Goal: Task Accomplishment & Management: Use online tool/utility

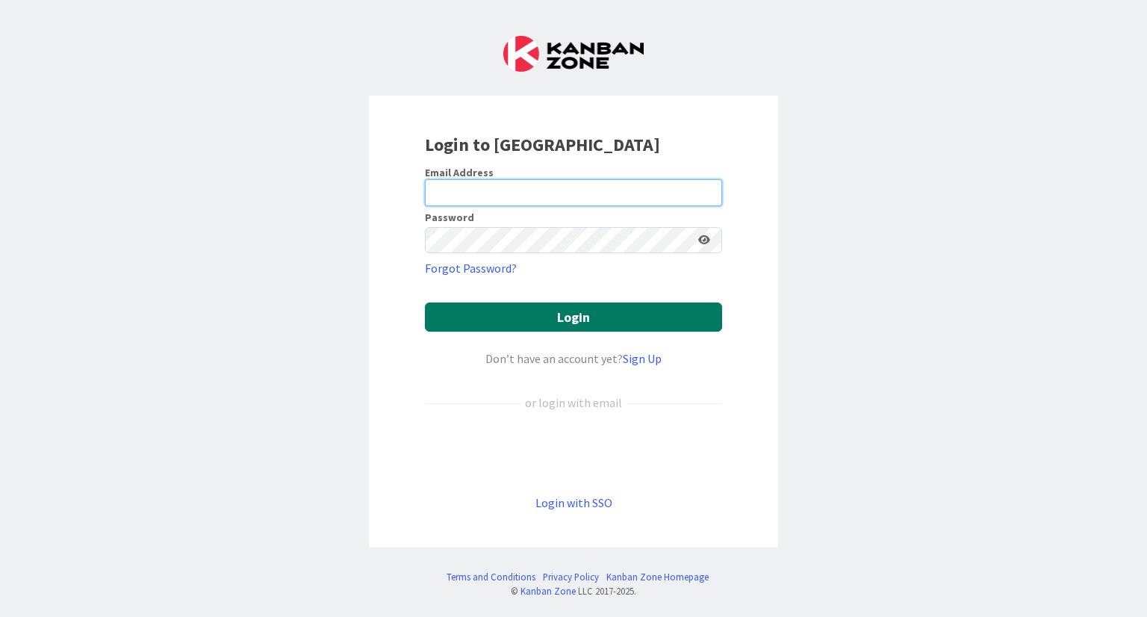
type input "[PERSON_NAME][EMAIL_ADDRESS][DOMAIN_NAME]"
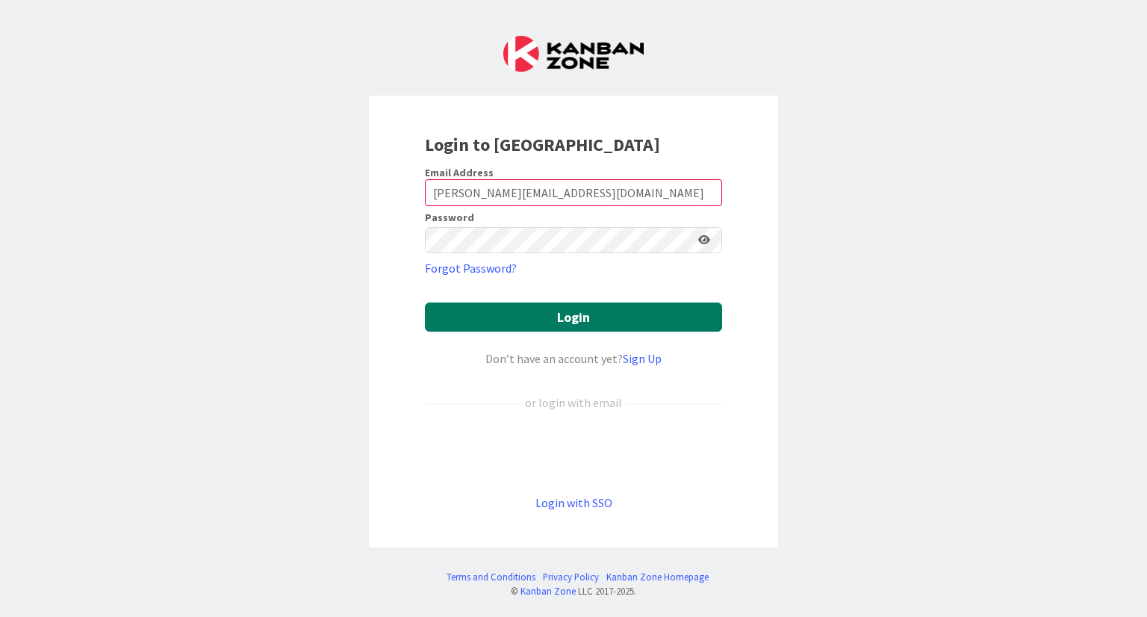
click at [451, 323] on button "Login" at bounding box center [573, 316] width 297 height 29
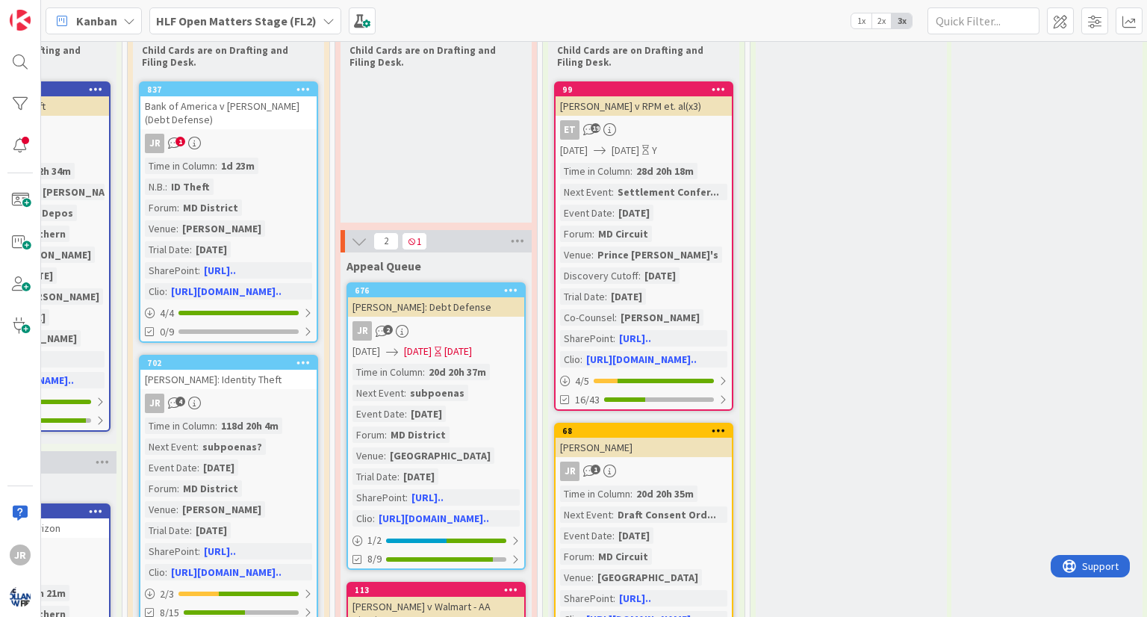
scroll to position [0, 2353]
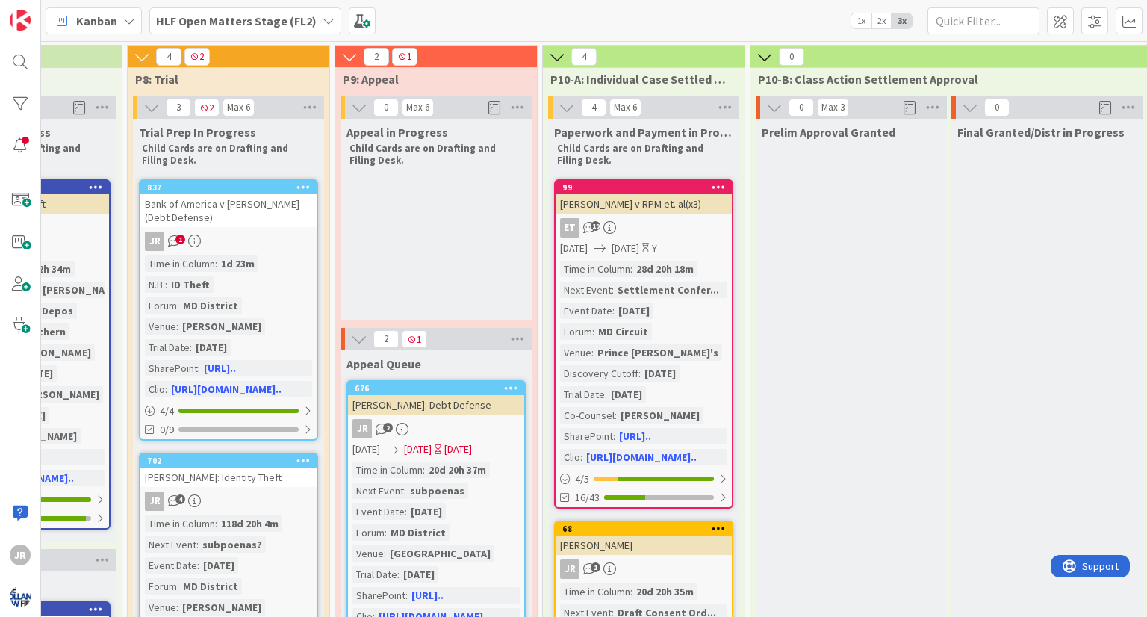
click at [314, 24] on div "HLF Open Matters Stage (FL2)" at bounding box center [245, 20] width 192 height 27
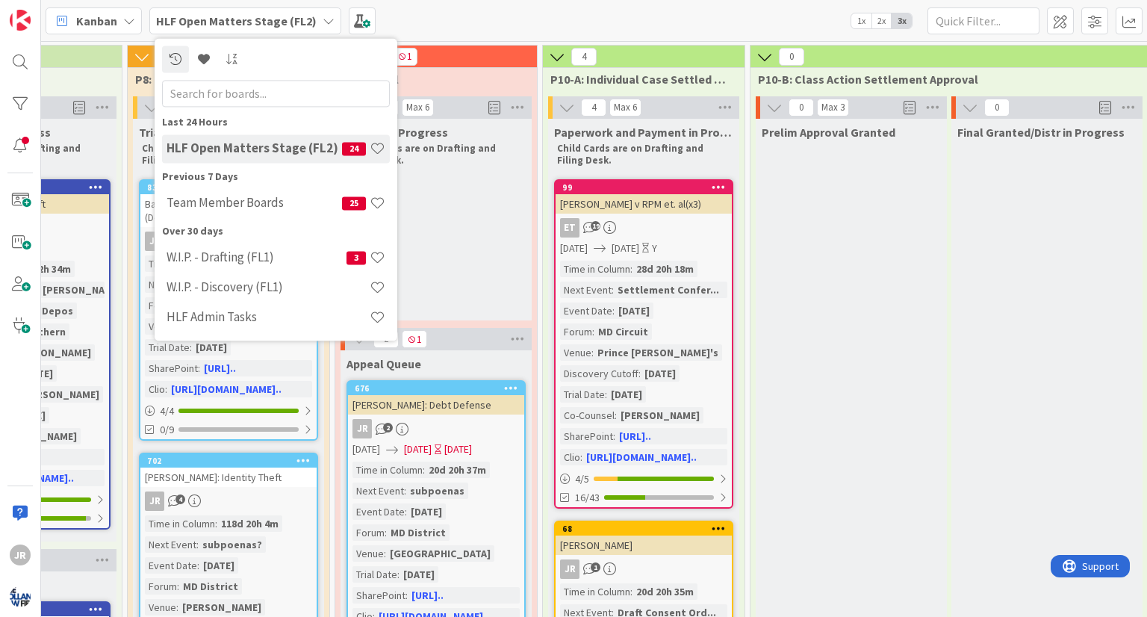
click at [191, 22] on b "HLF Open Matters Stage (FL2)" at bounding box center [236, 20] width 161 height 15
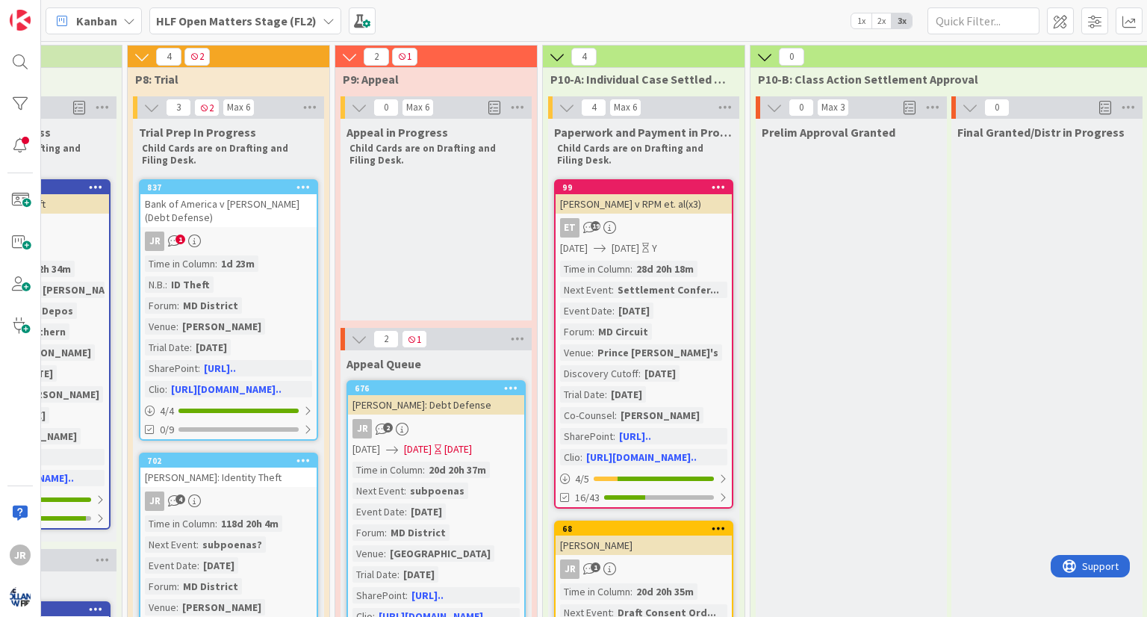
click at [191, 22] on b "HLF Open Matters Stage (FL2)" at bounding box center [236, 20] width 161 height 15
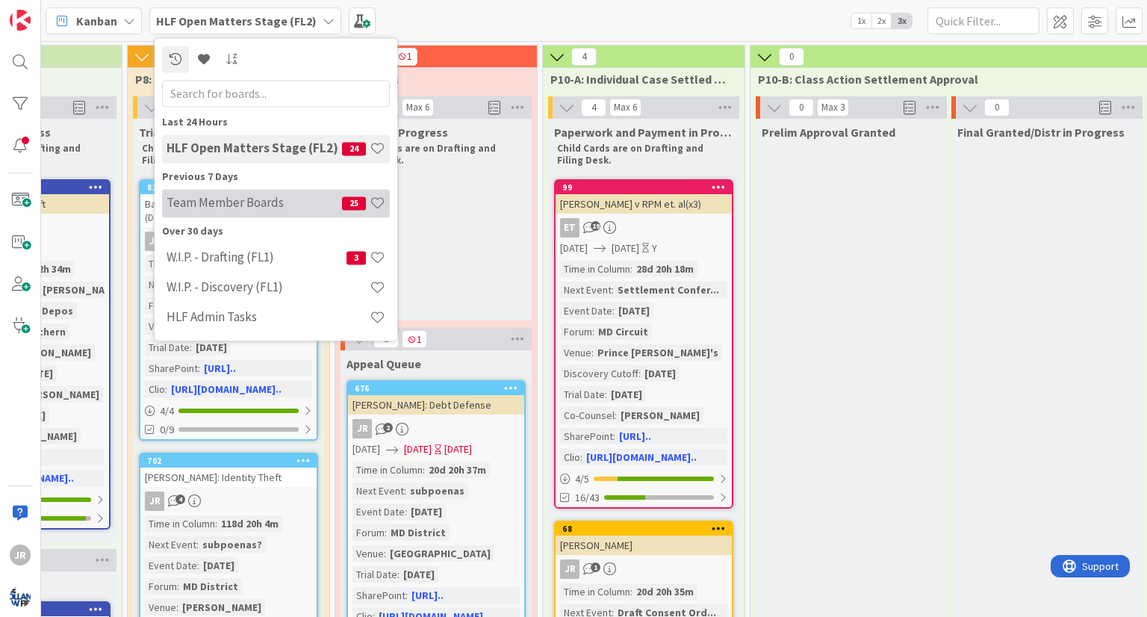
click at [243, 213] on div "Team Member Boards 25" at bounding box center [276, 203] width 228 height 28
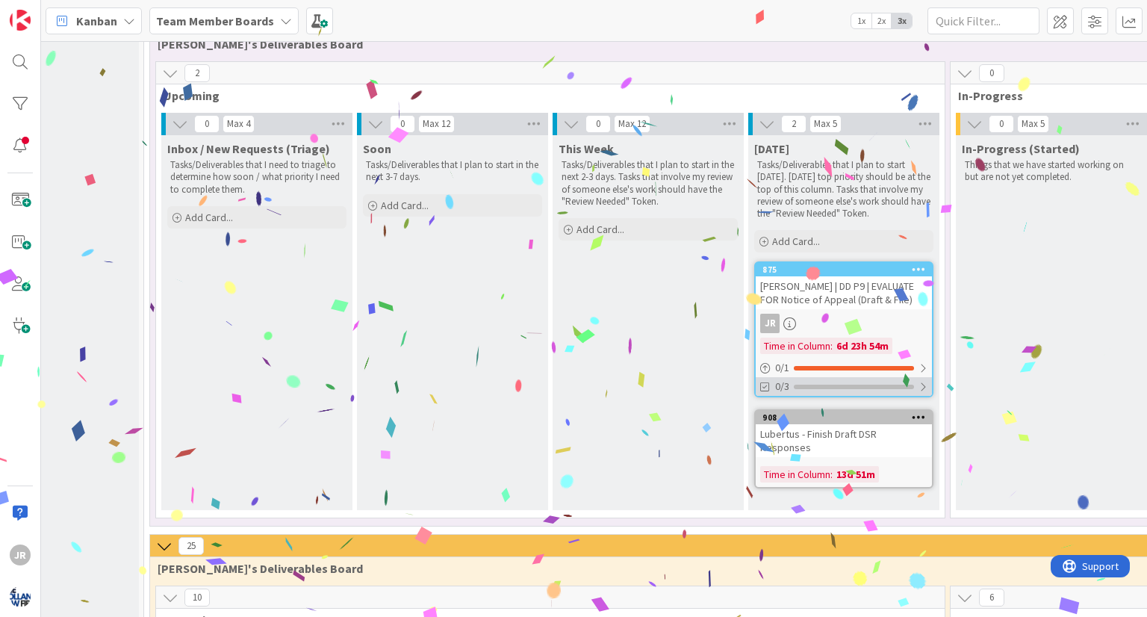
scroll to position [0, 99]
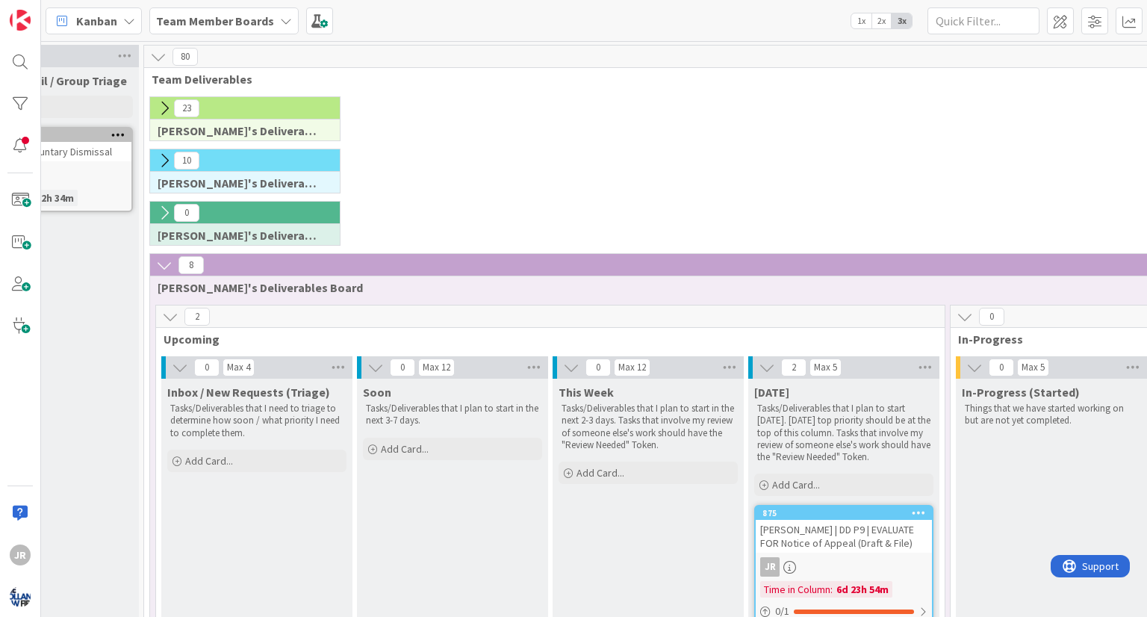
click at [472, 545] on div "Soon Tasks/Deliverables that I plan to start in the next 3-7 days. Add Card..." at bounding box center [452, 566] width 191 height 375
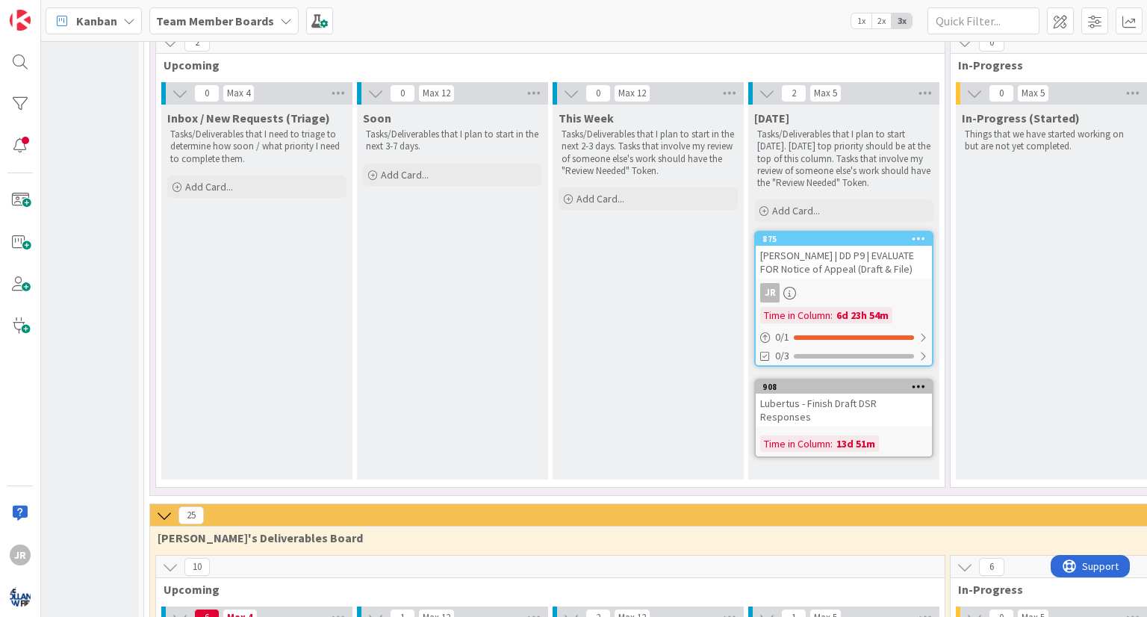
scroll to position [273, 99]
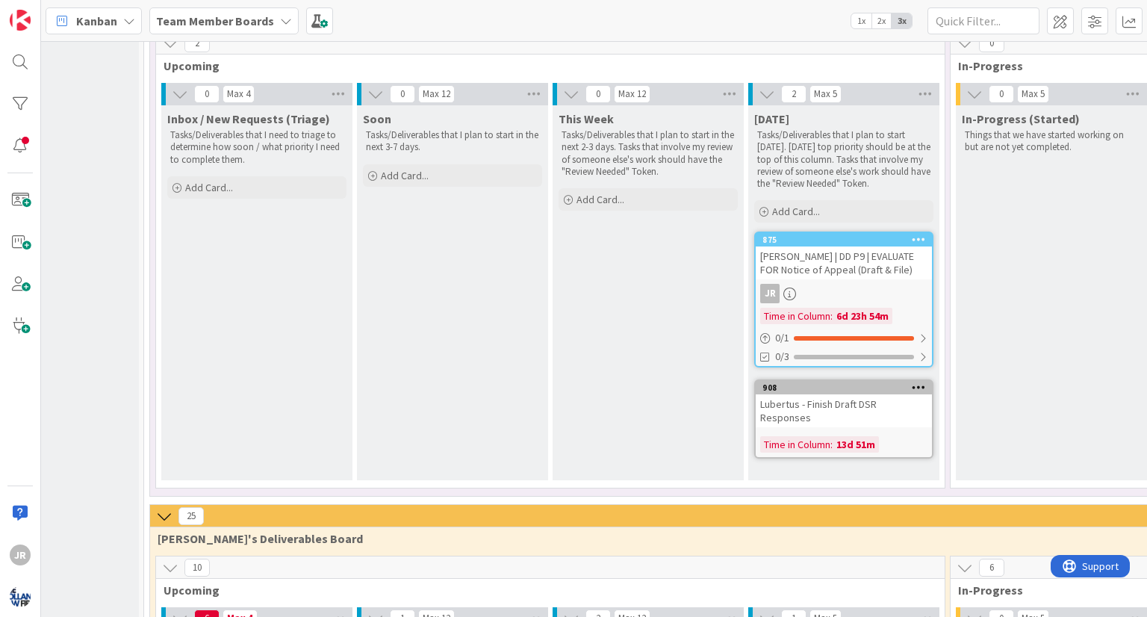
click at [893, 408] on div "Lubertus - Finish Draft DSR Responses" at bounding box center [844, 410] width 176 height 33
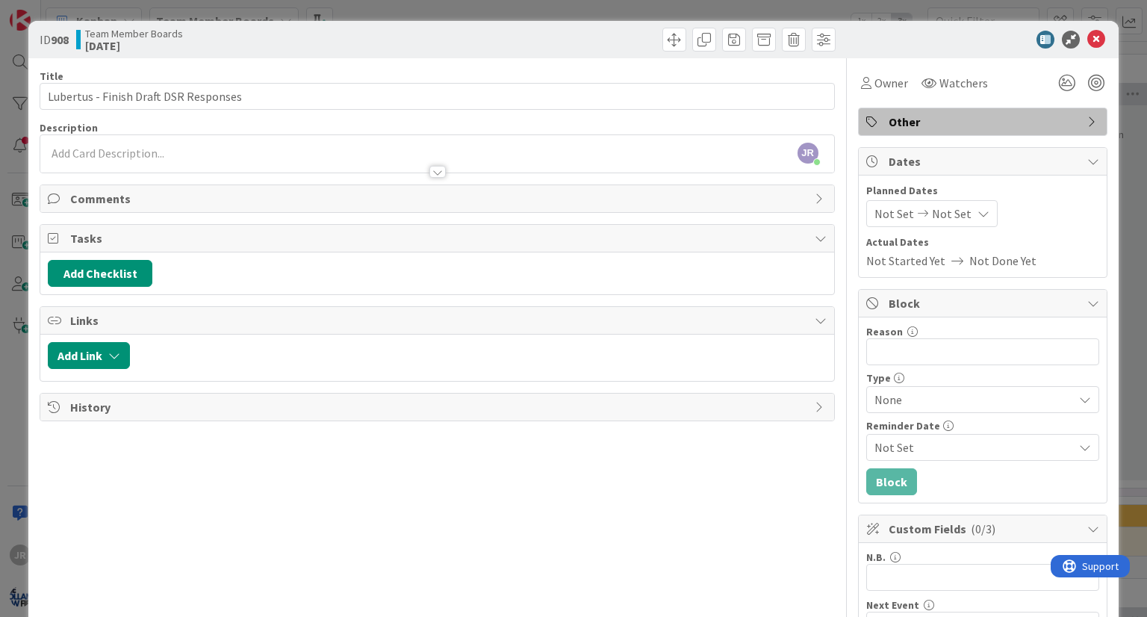
click at [97, 287] on div "Add Checklist" at bounding box center [436, 273] width 793 height 42
click at [99, 271] on button "Add Checklist" at bounding box center [100, 273] width 105 height 27
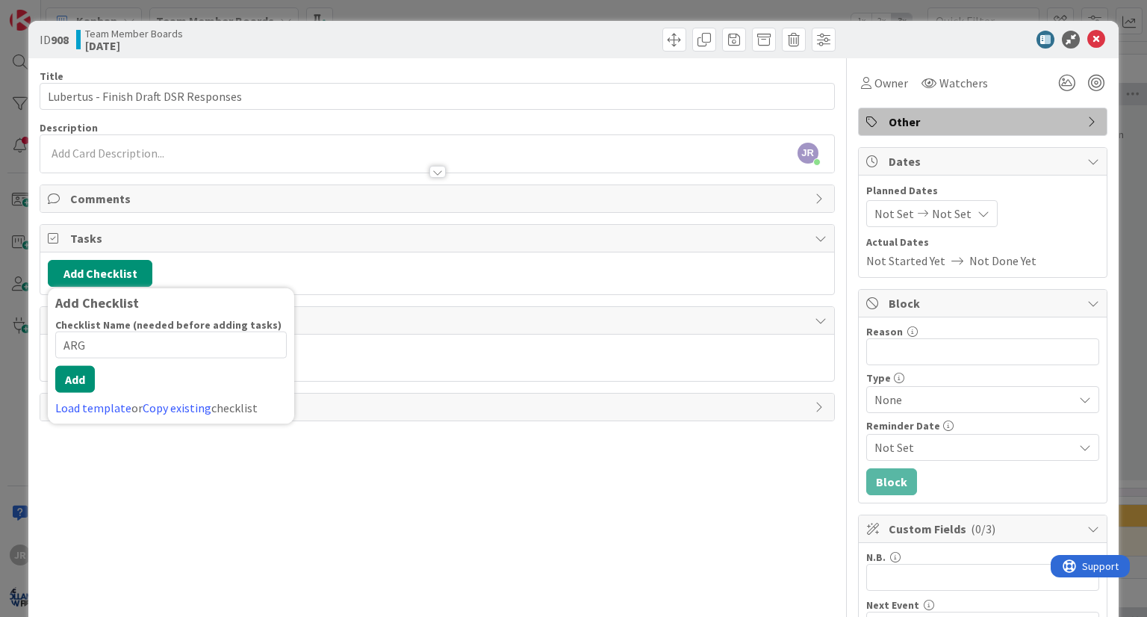
type input "ARGH"
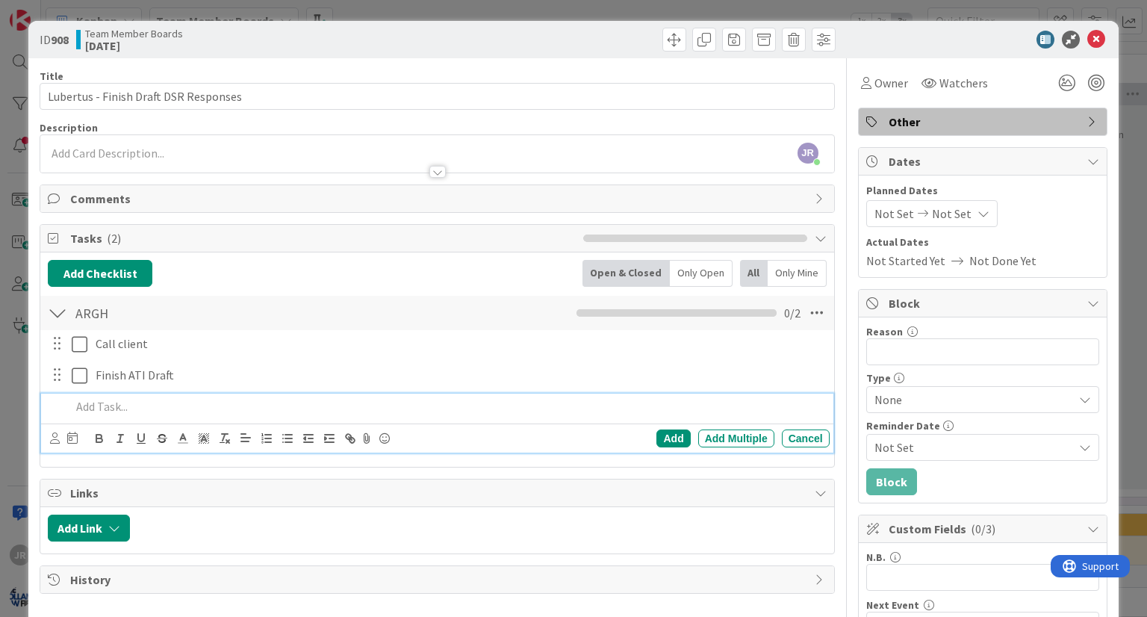
click at [488, 14] on div "ID 908 Team Member Boards [DATE] Title 37 / 128 Lubertus - Finish Draft DSR Res…" at bounding box center [573, 308] width 1147 height 617
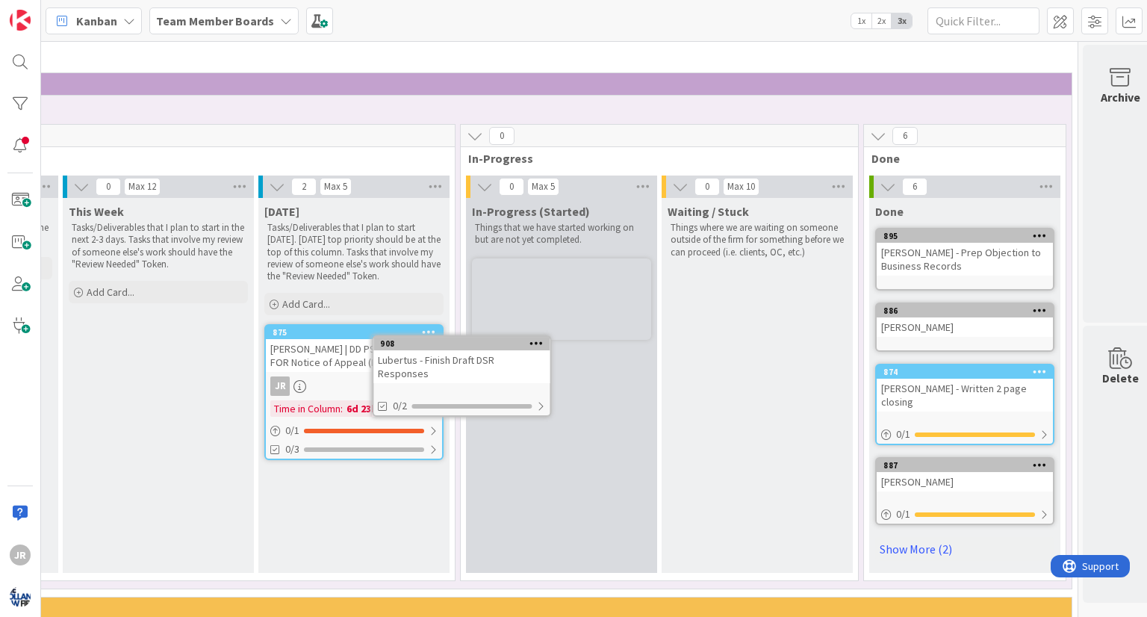
scroll to position [182, 588]
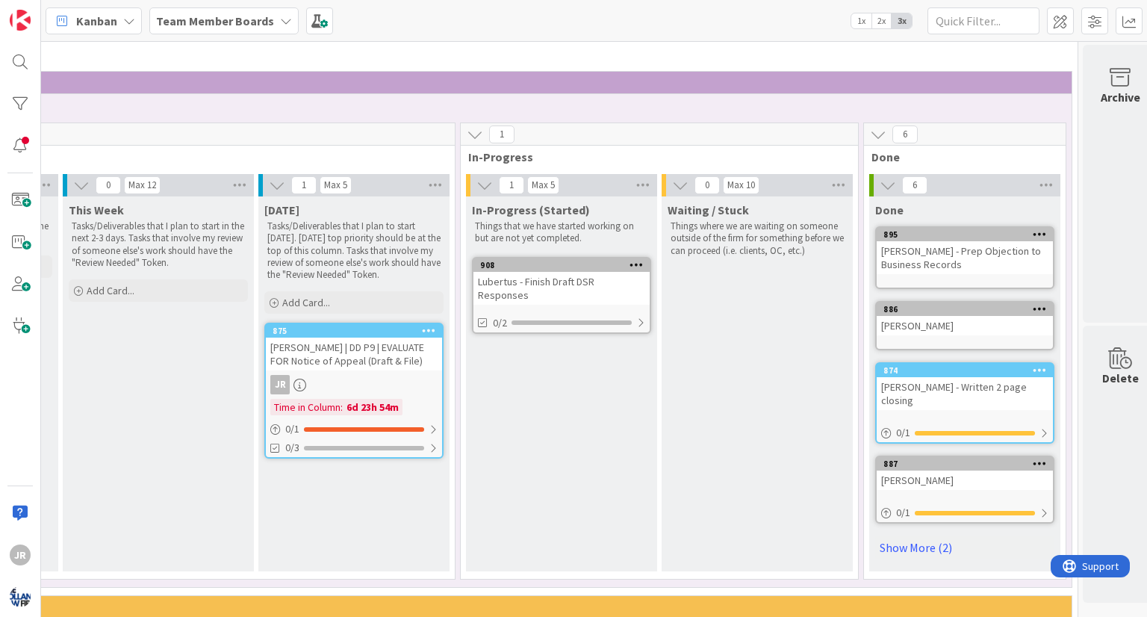
click at [336, 379] on div "JR" at bounding box center [354, 384] width 176 height 19
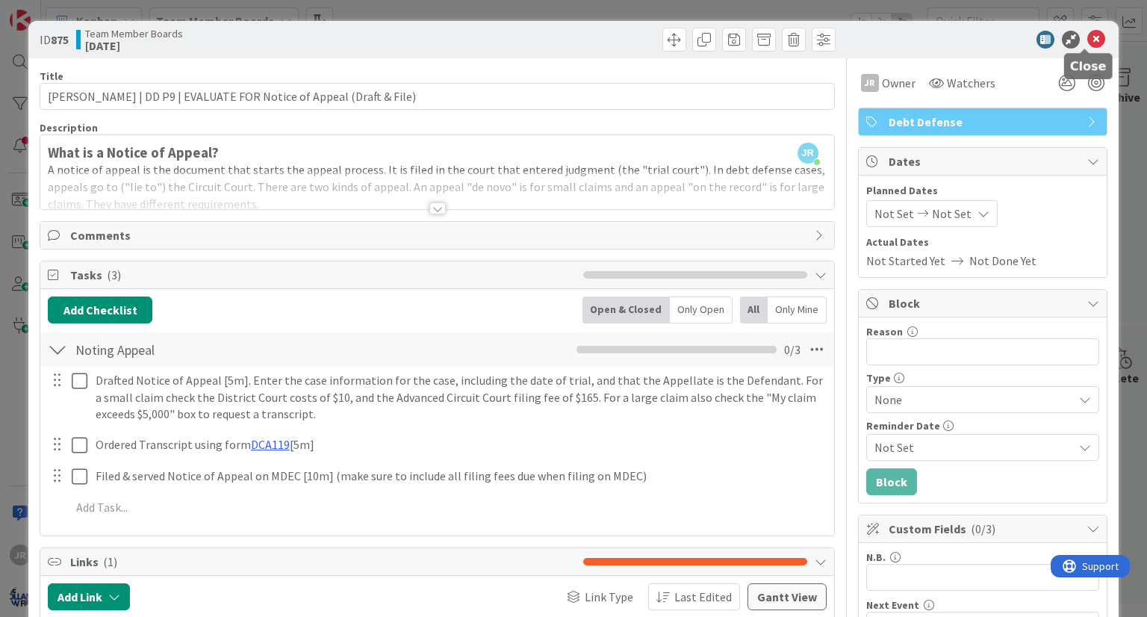
click at [1087, 36] on icon at bounding box center [1096, 40] width 18 height 18
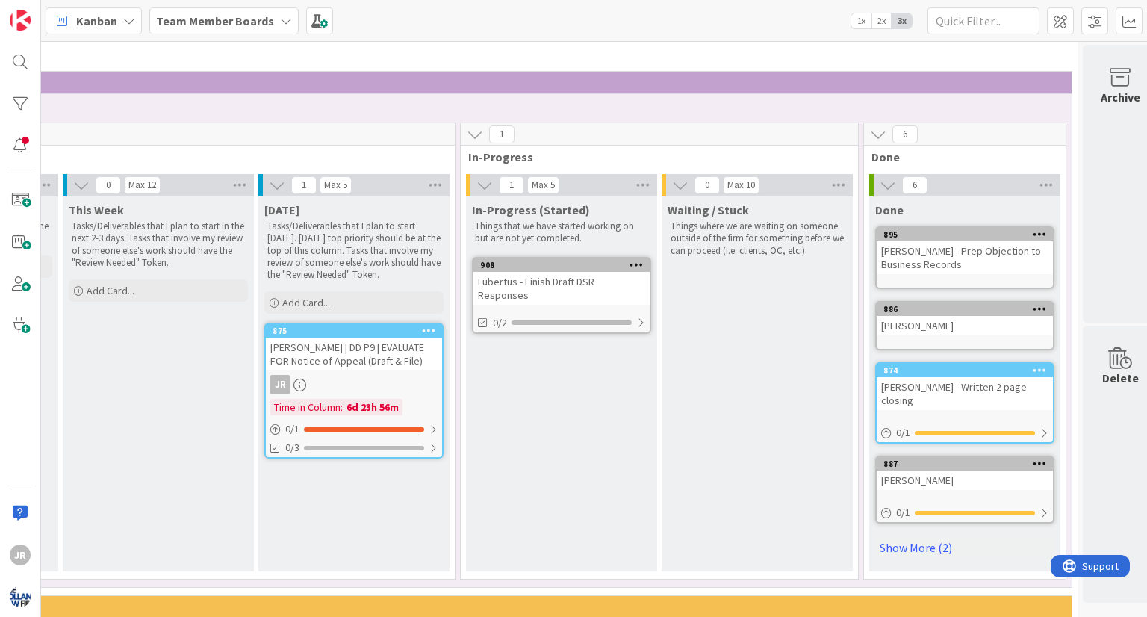
click at [346, 522] on div "[DATE] Tasks/Deliverables that I plan to start [DATE]. [DATE] top priority shou…" at bounding box center [353, 383] width 191 height 375
click at [860, 590] on div "25" at bounding box center [365, 607] width 1411 height 22
click at [210, 20] on b "Team Member Boards" at bounding box center [215, 20] width 118 height 15
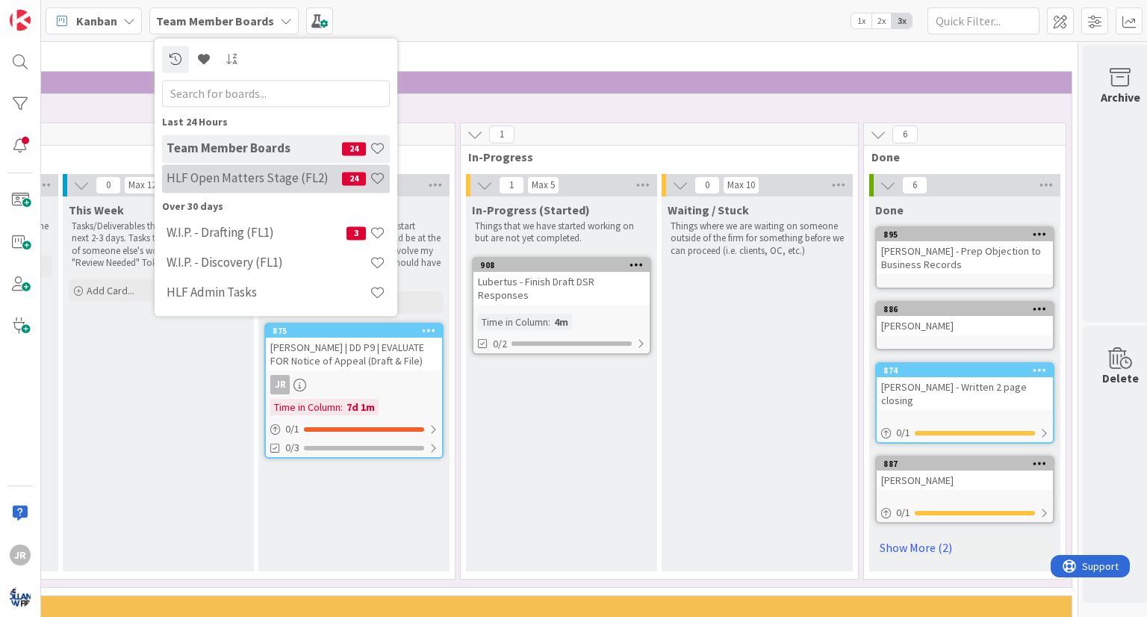
click at [224, 178] on h4 "HLF Open Matters Stage (FL2)" at bounding box center [253, 178] width 175 height 15
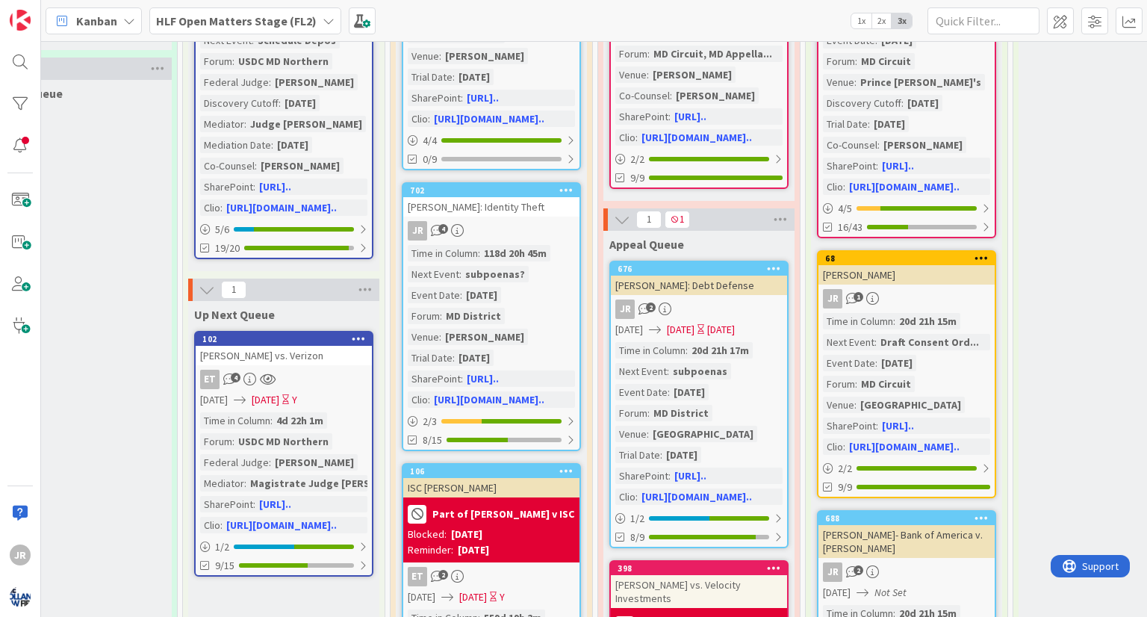
scroll to position [271, 2090]
click at [517, 196] on div "[PERSON_NAME]: Identity Theft" at bounding box center [491, 205] width 176 height 19
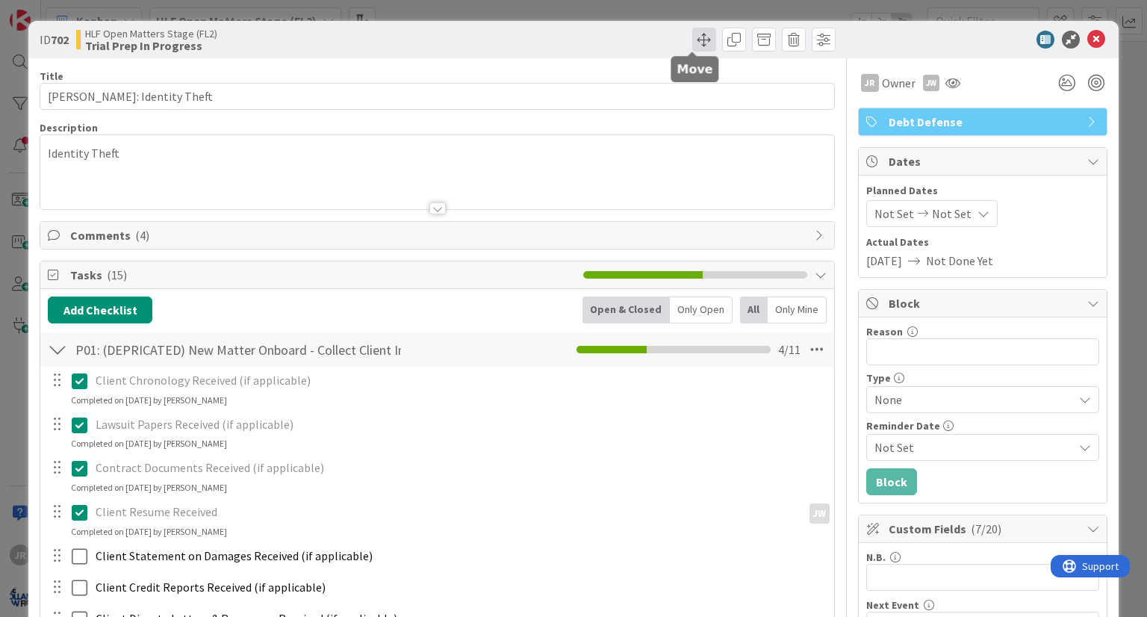
click at [694, 38] on span at bounding box center [704, 40] width 24 height 24
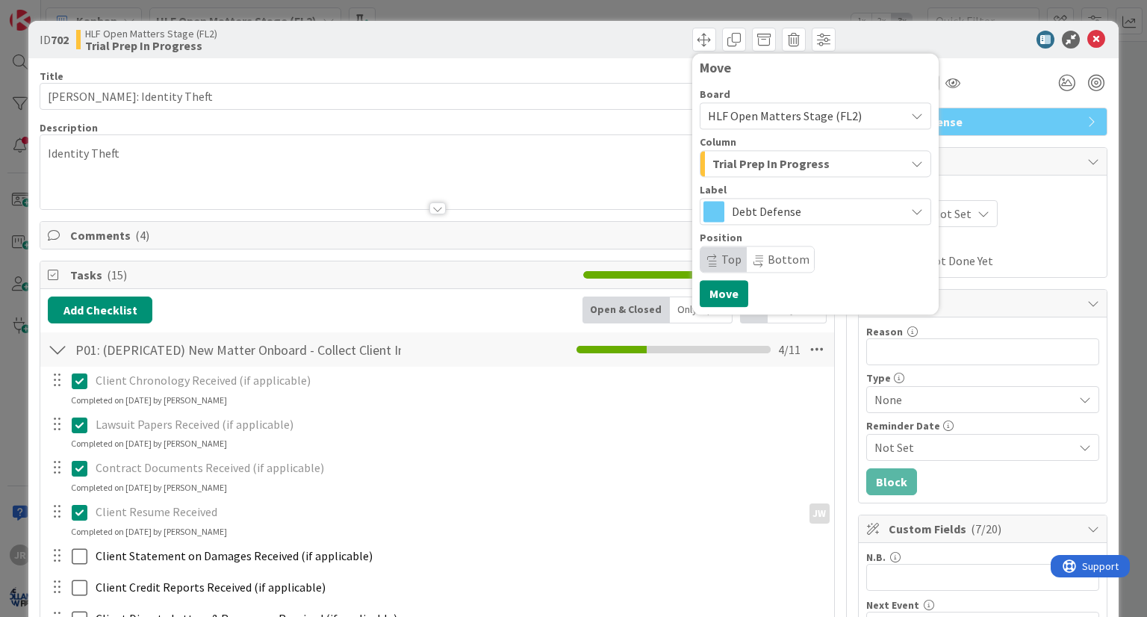
click at [769, 159] on span "Trial Prep In Progress" at bounding box center [770, 163] width 117 height 19
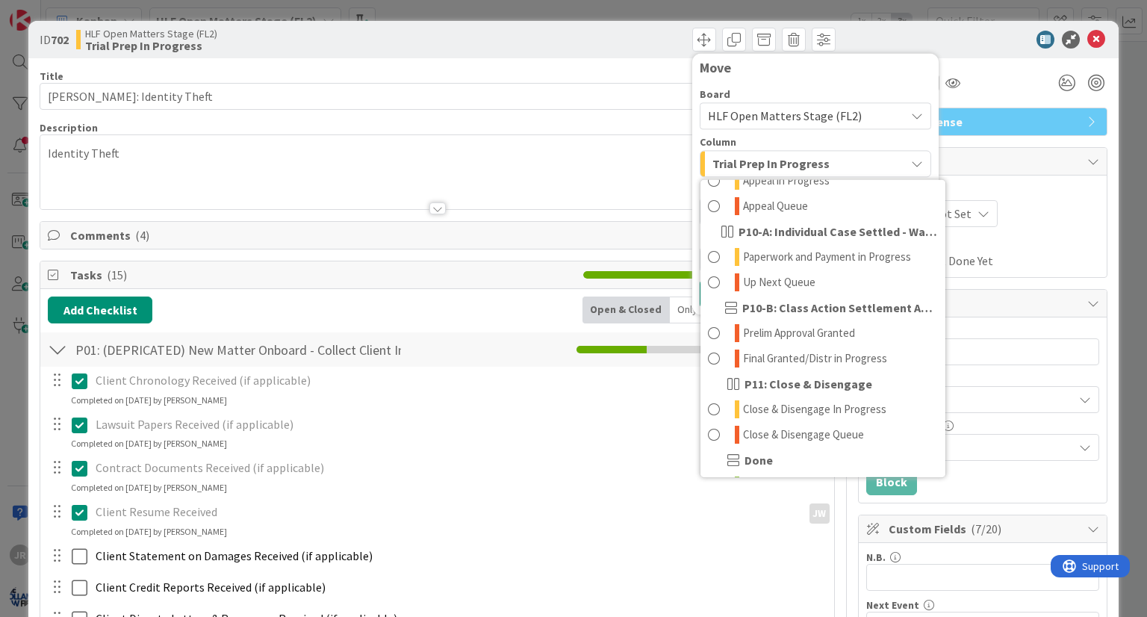
scroll to position [849, 0]
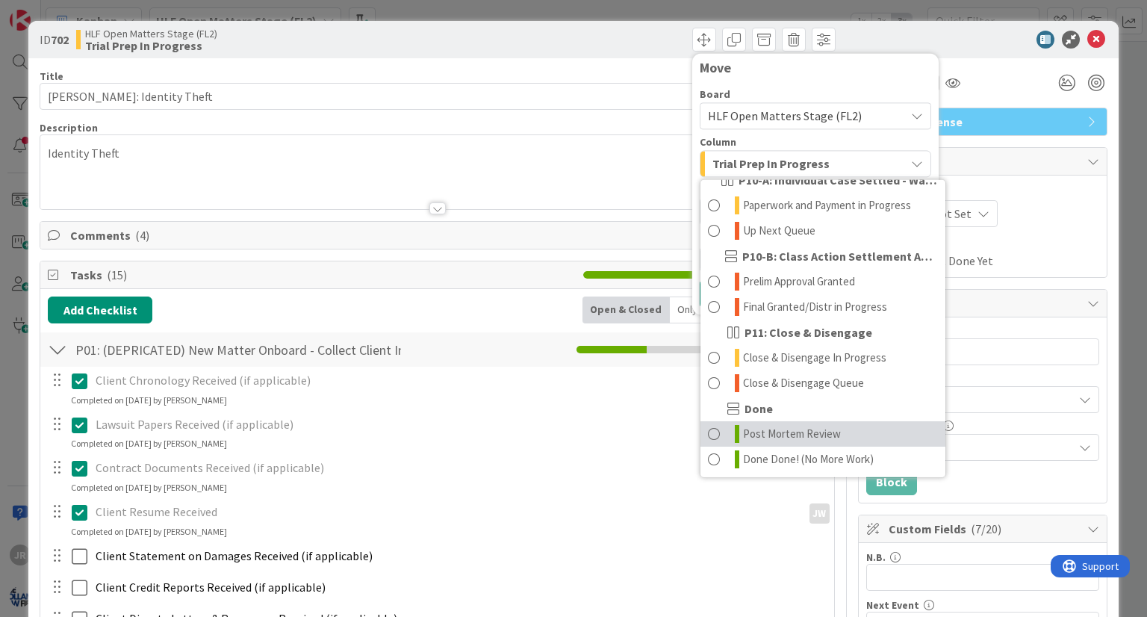
click at [779, 429] on span "Post Mortem Review" at bounding box center [792, 434] width 98 height 18
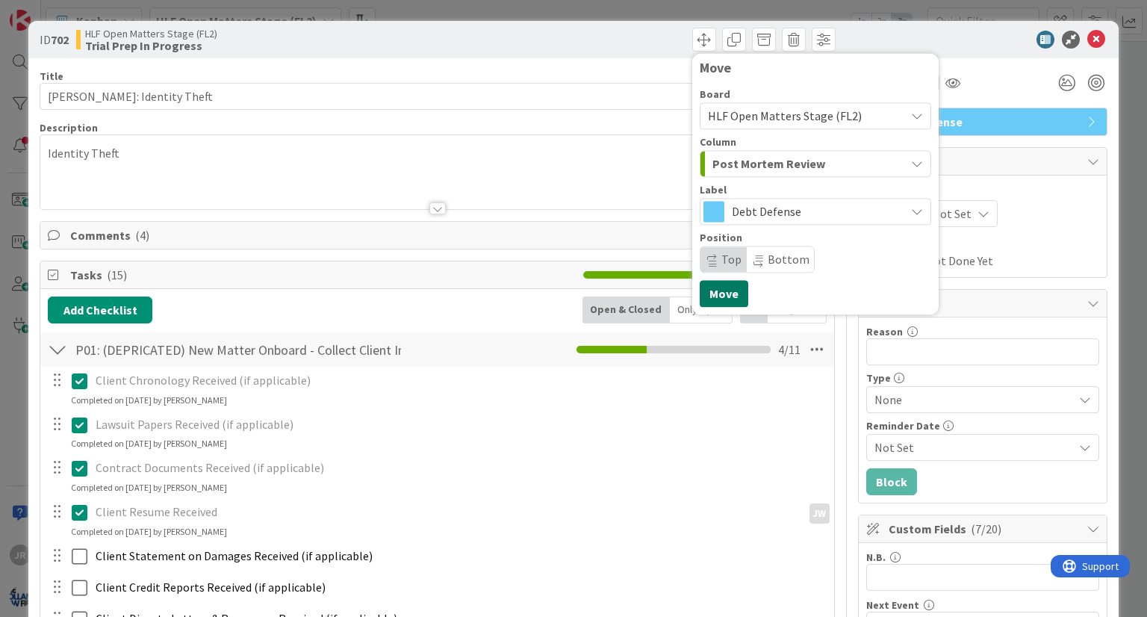
click at [718, 299] on button "Move" at bounding box center [724, 293] width 49 height 27
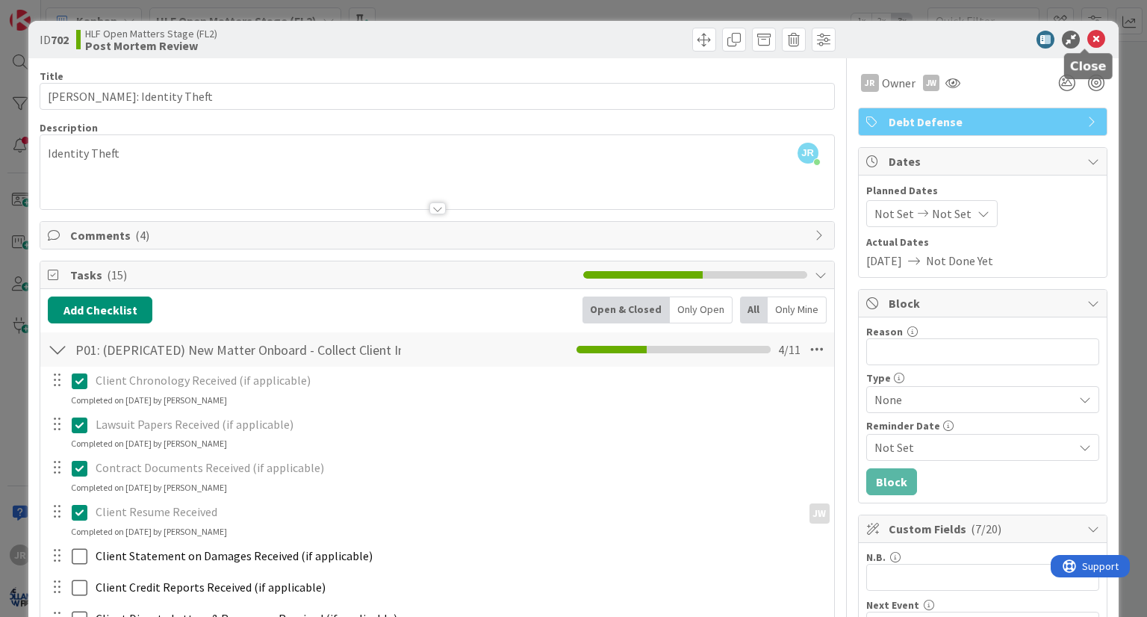
click at [1087, 43] on icon at bounding box center [1096, 40] width 18 height 18
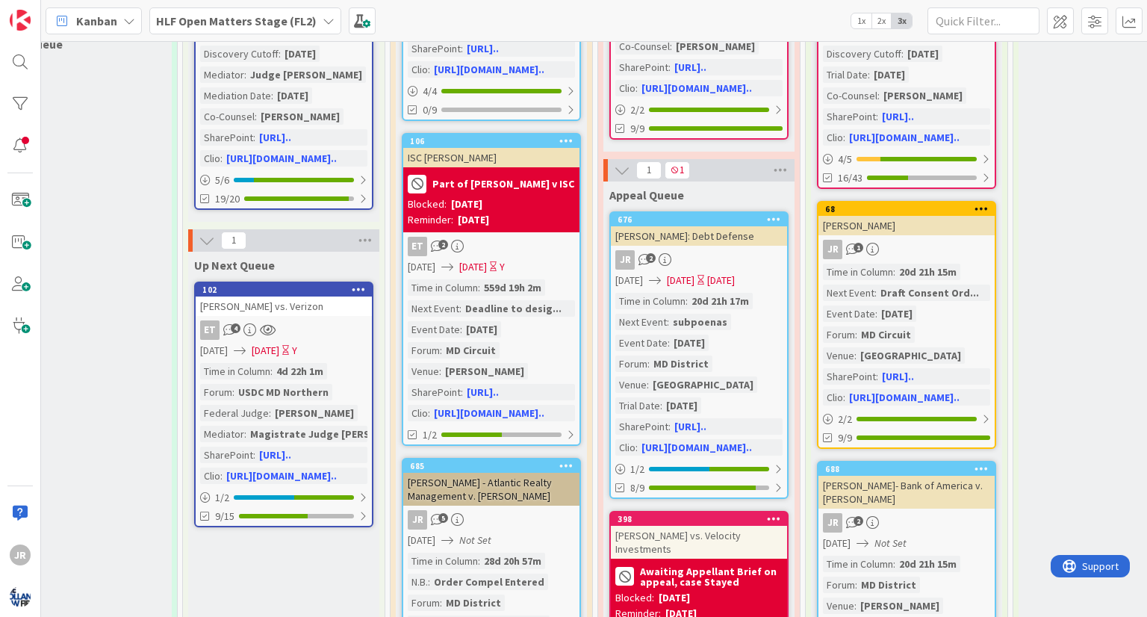
scroll to position [320, 2090]
click at [735, 234] on div "[PERSON_NAME]: Debt Defense" at bounding box center [699, 235] width 176 height 19
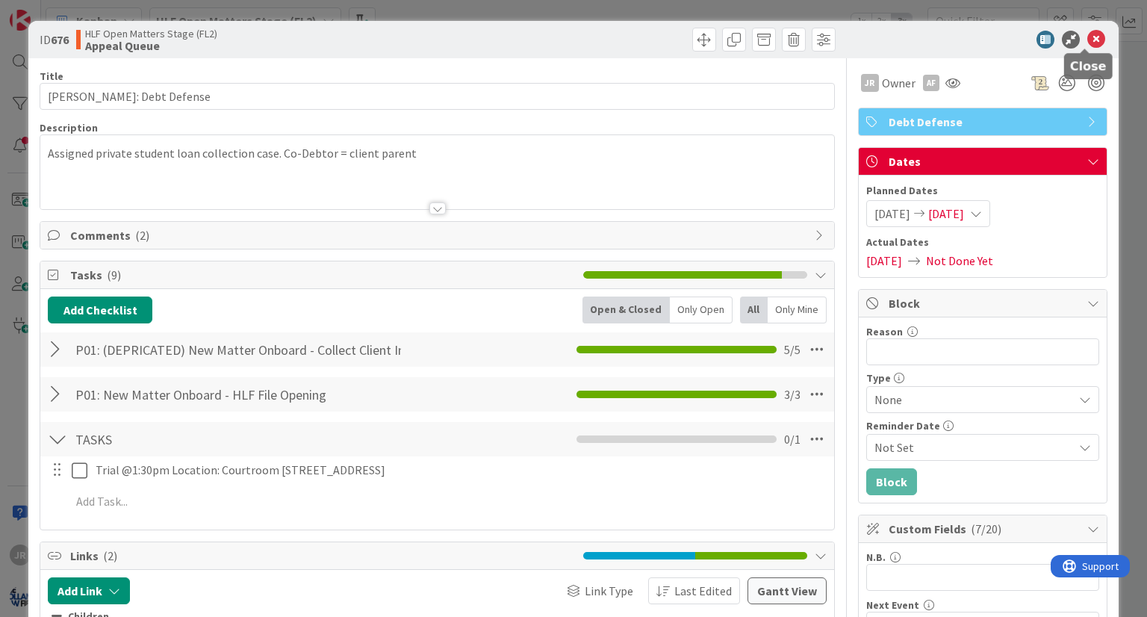
click at [1089, 36] on icon at bounding box center [1096, 40] width 18 height 18
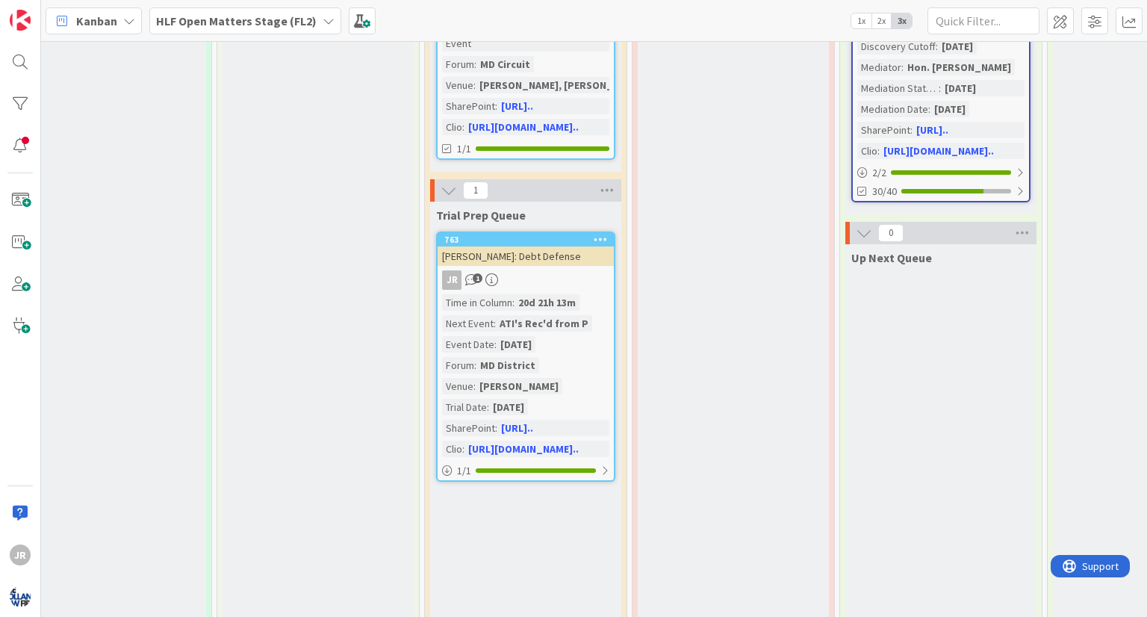
scroll to position [1220, 2056]
click at [543, 246] on div "[PERSON_NAME]: Debt Defense" at bounding box center [525, 255] width 176 height 19
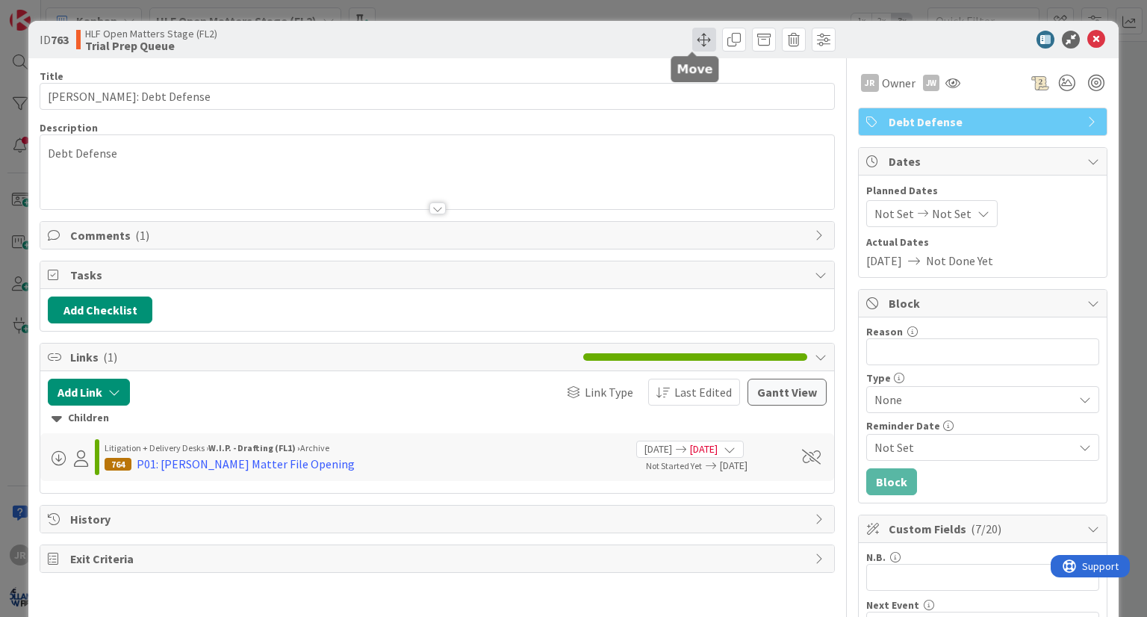
click at [692, 48] on span at bounding box center [704, 40] width 24 height 24
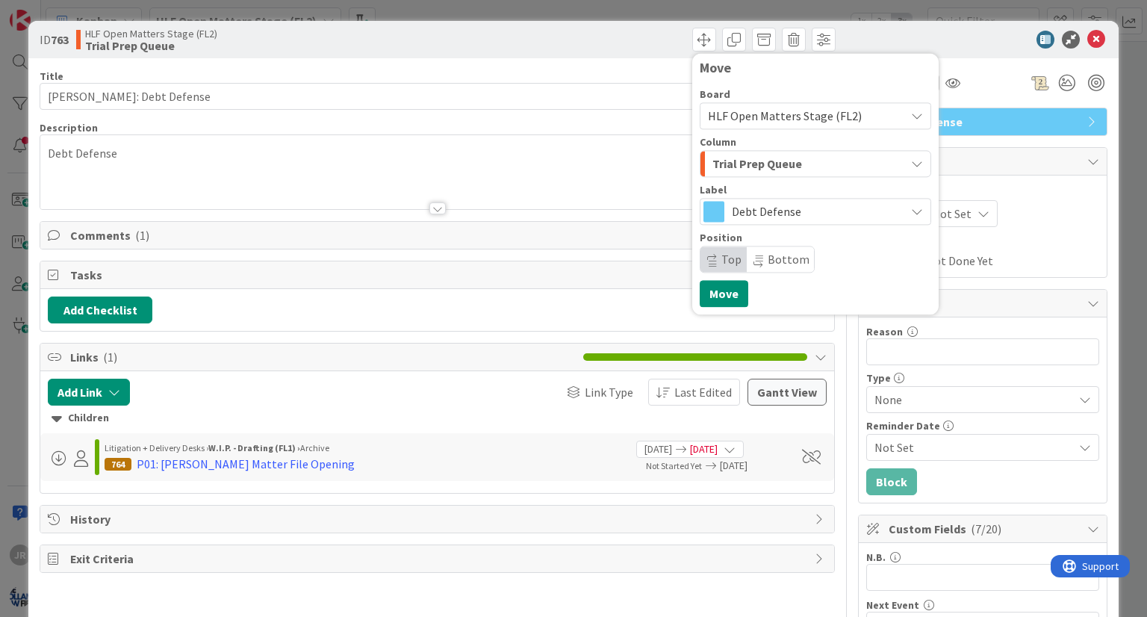
click at [762, 158] on span "Trial Prep Queue" at bounding box center [757, 163] width 90 height 19
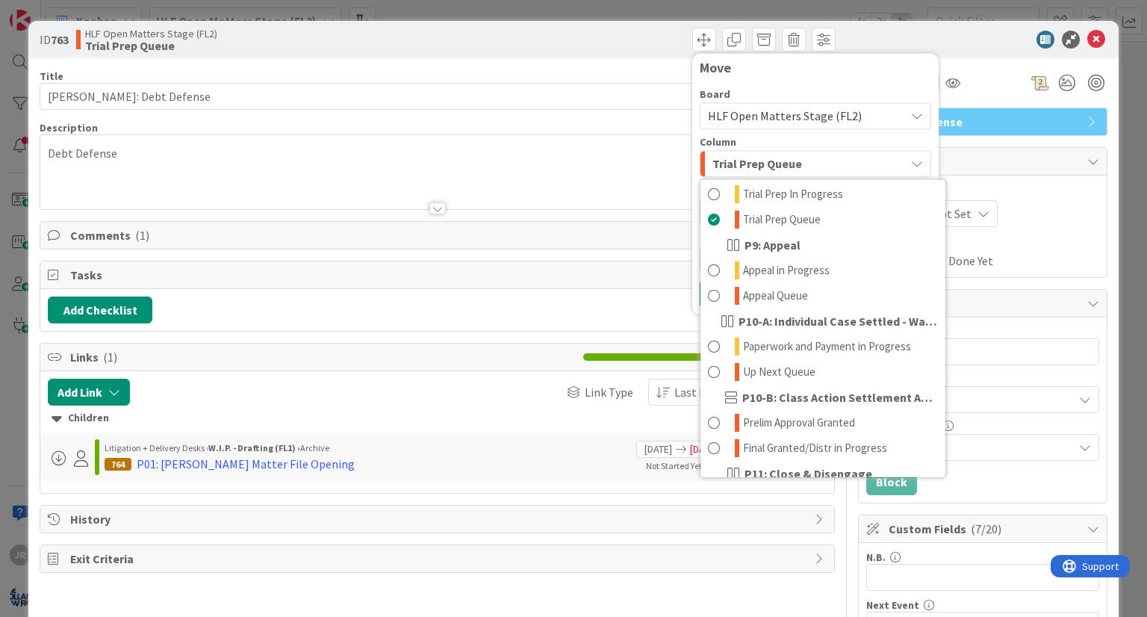
scroll to position [849, 0]
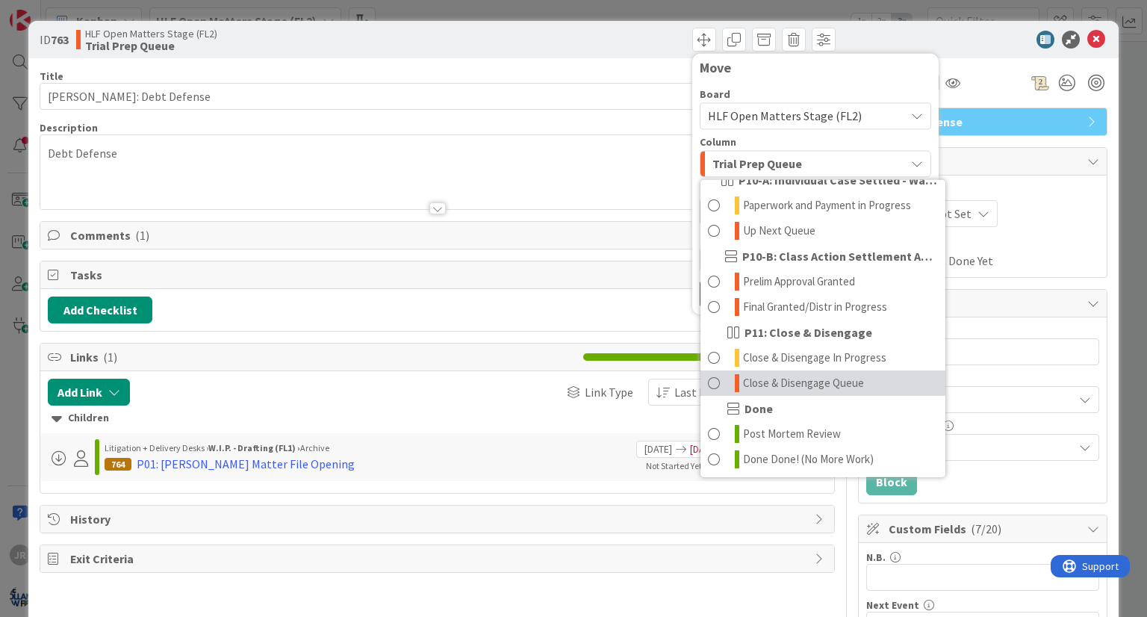
click at [773, 388] on span "Close & Disengage Queue" at bounding box center [803, 383] width 121 height 18
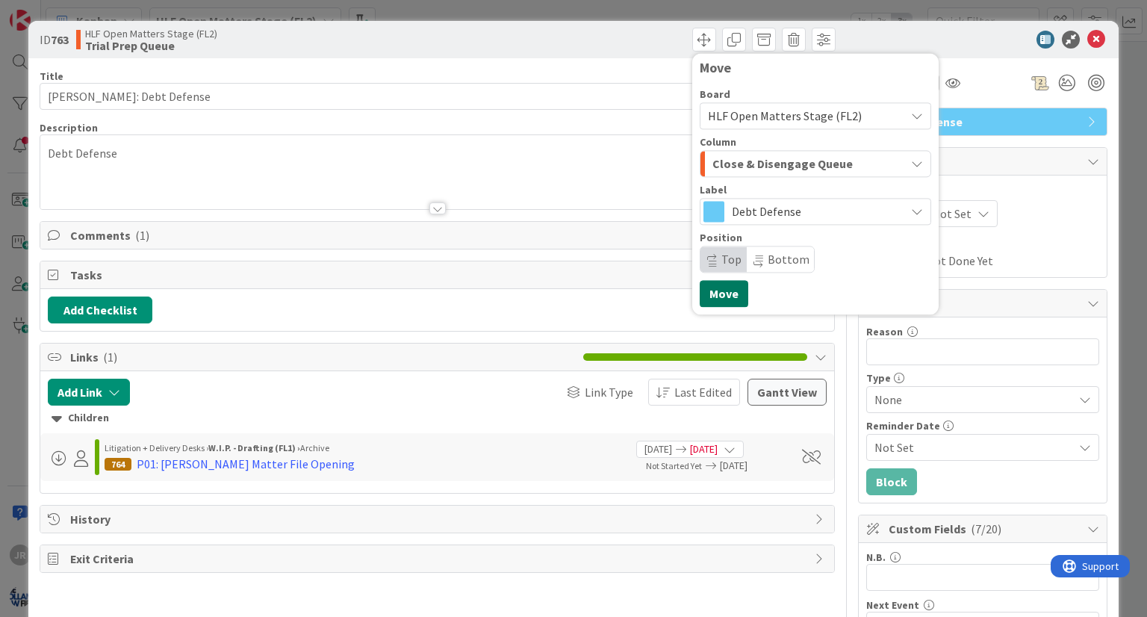
click at [706, 299] on button "Move" at bounding box center [724, 293] width 49 height 27
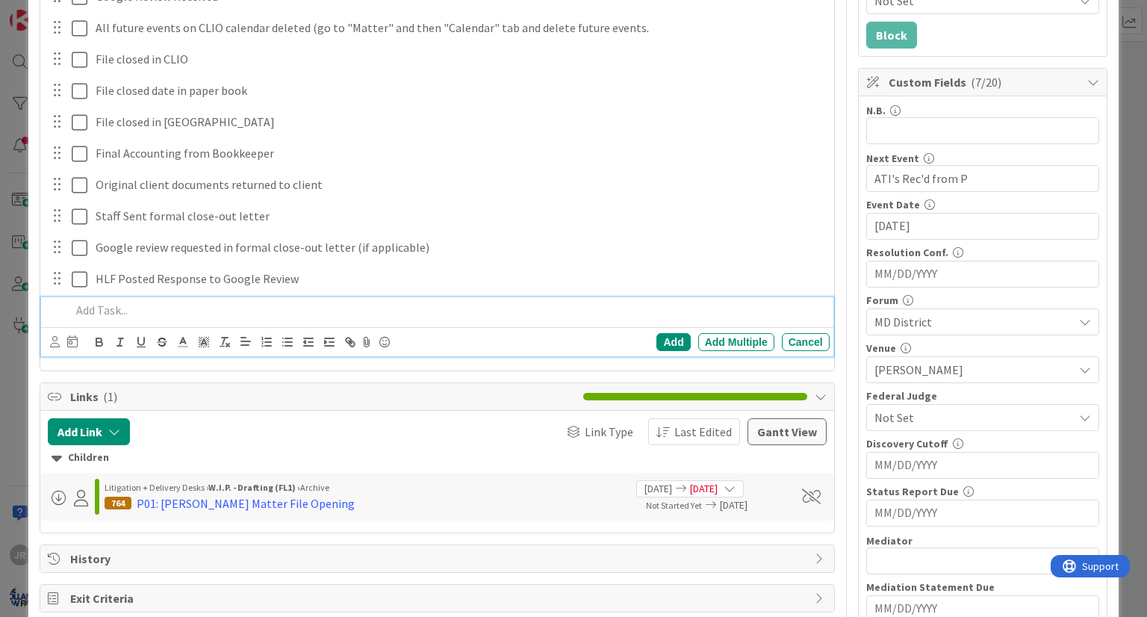
scroll to position [0, 0]
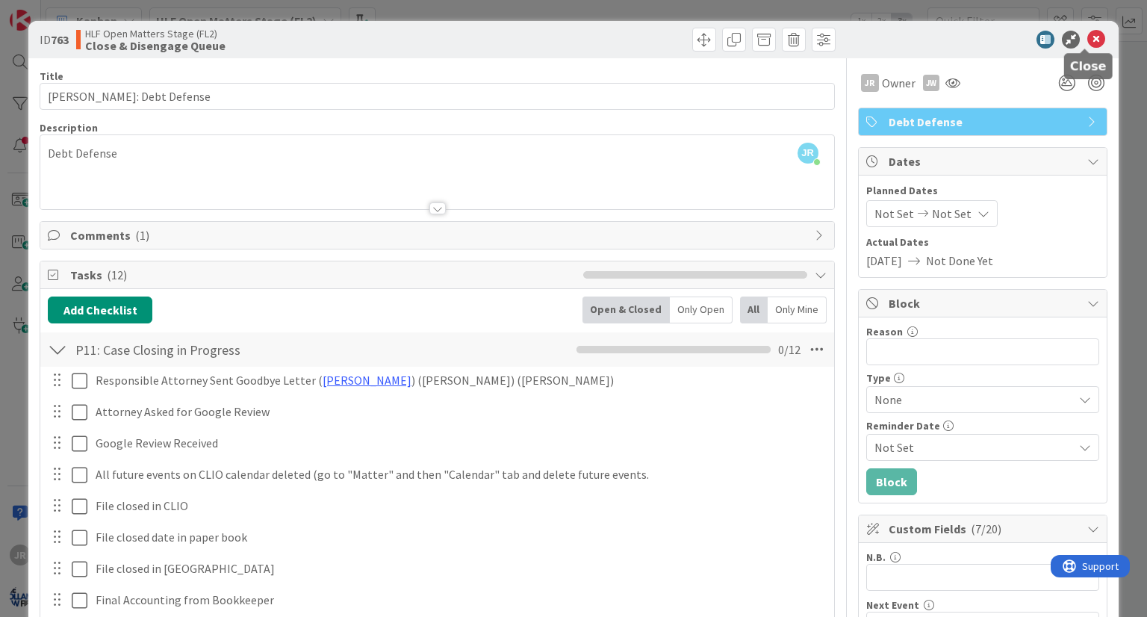
click at [1087, 37] on icon at bounding box center [1096, 40] width 18 height 18
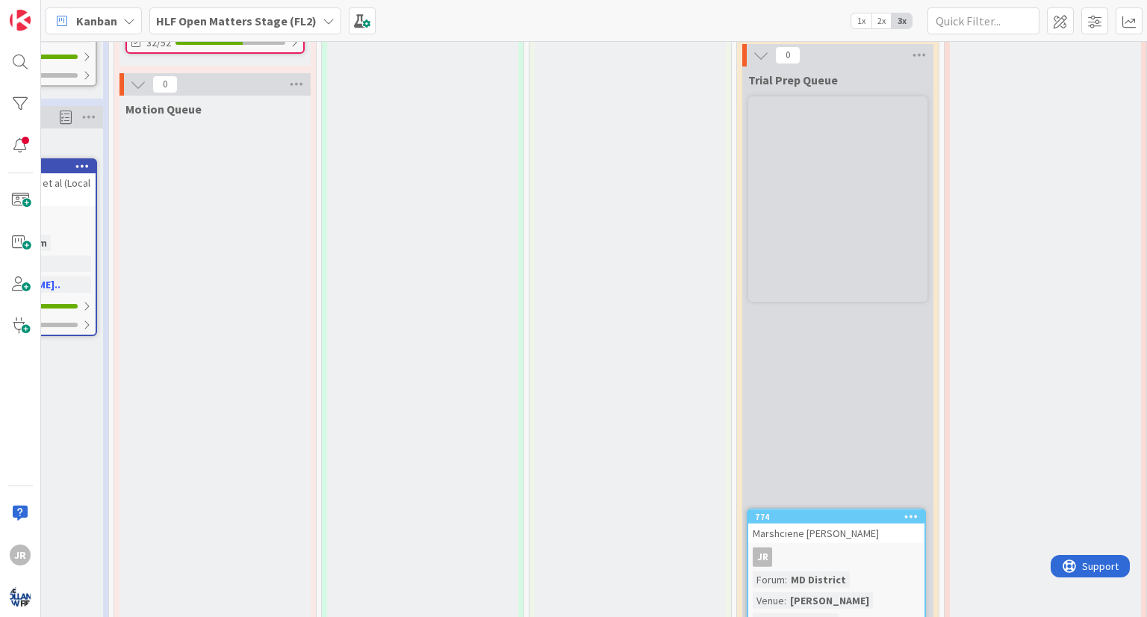
scroll to position [1399, 1744]
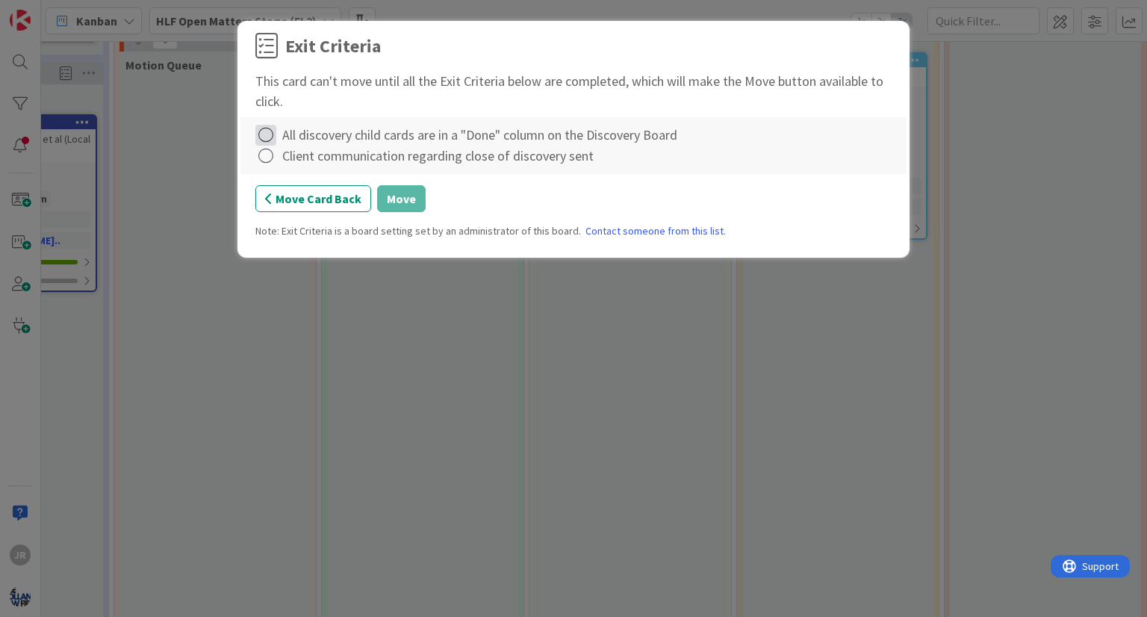
click at [269, 139] on icon at bounding box center [265, 135] width 21 height 21
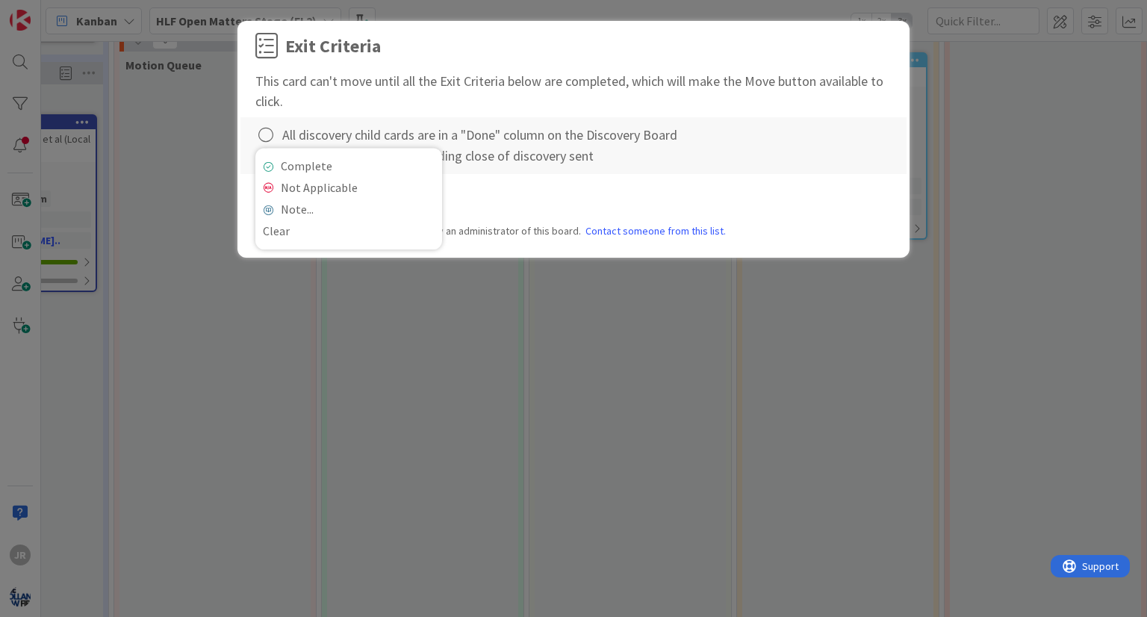
click at [269, 153] on div "Complete Not Applicable Note... Clear" at bounding box center [348, 199] width 187 height 102
click at [265, 169] on icon at bounding box center [268, 166] width 10 height 9
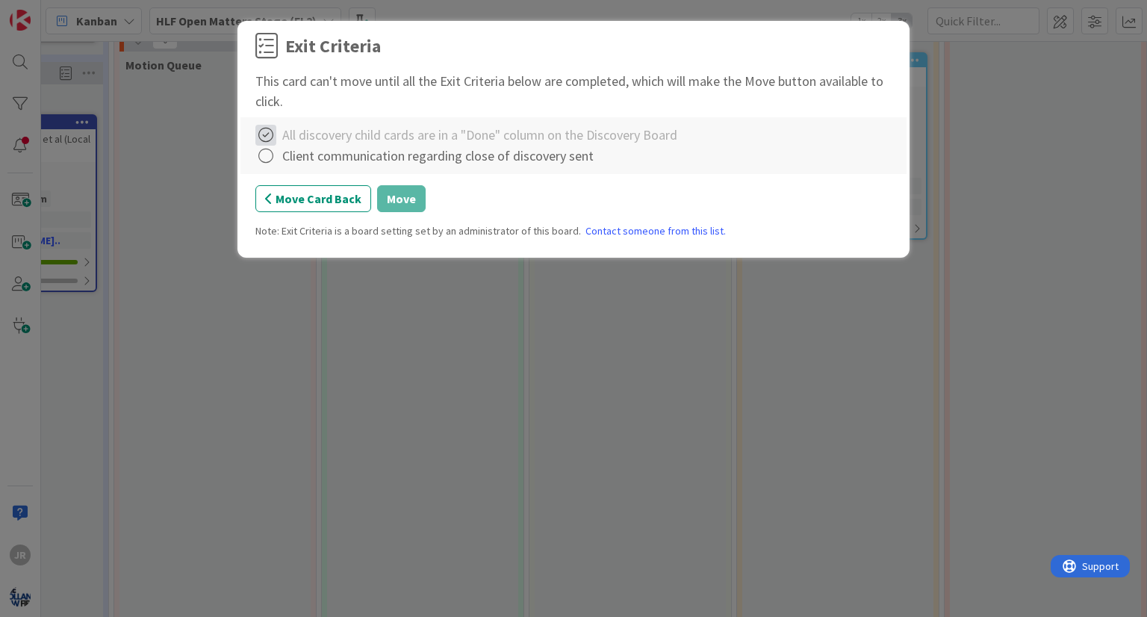
click at [261, 144] on icon at bounding box center [265, 135] width 21 height 21
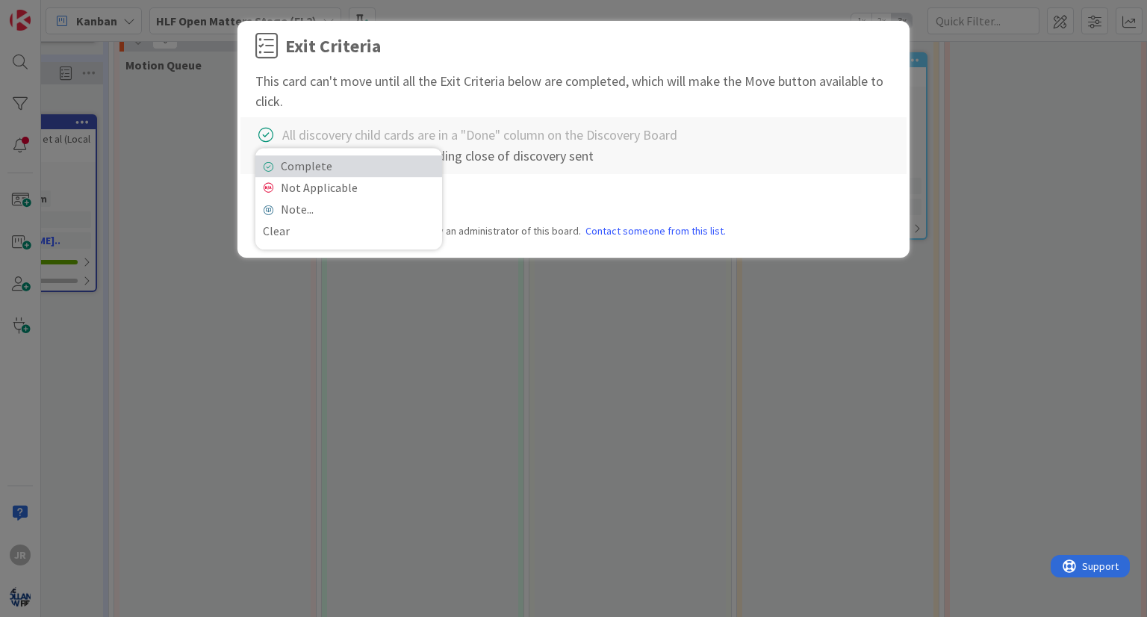
click at [275, 166] on link "Complete" at bounding box center [348, 166] width 187 height 22
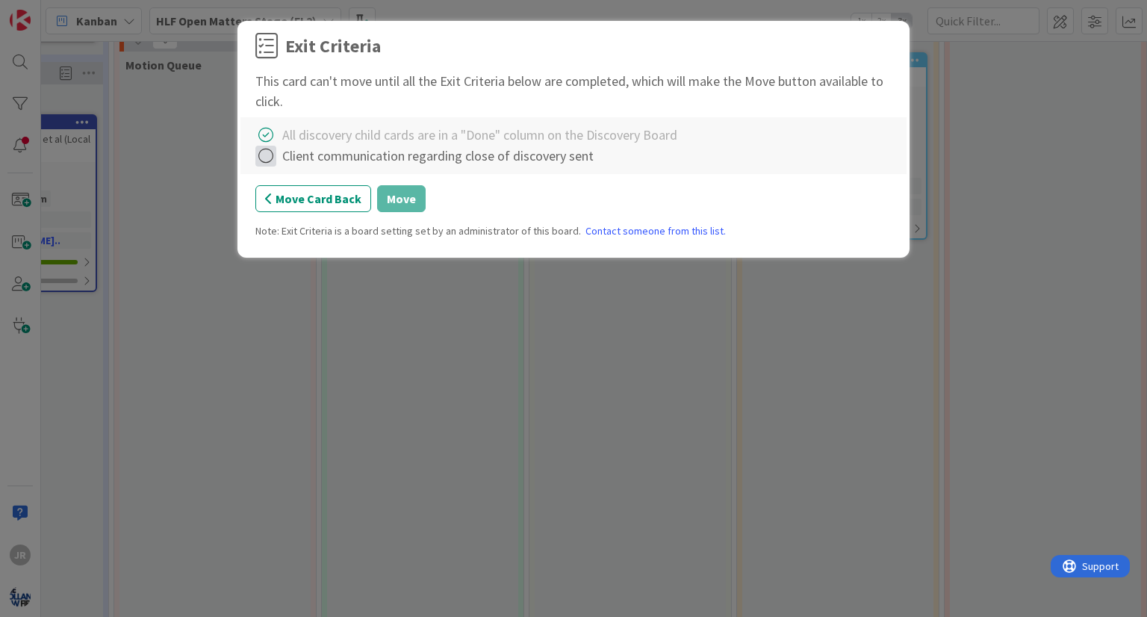
click at [268, 158] on icon at bounding box center [265, 156] width 21 height 21
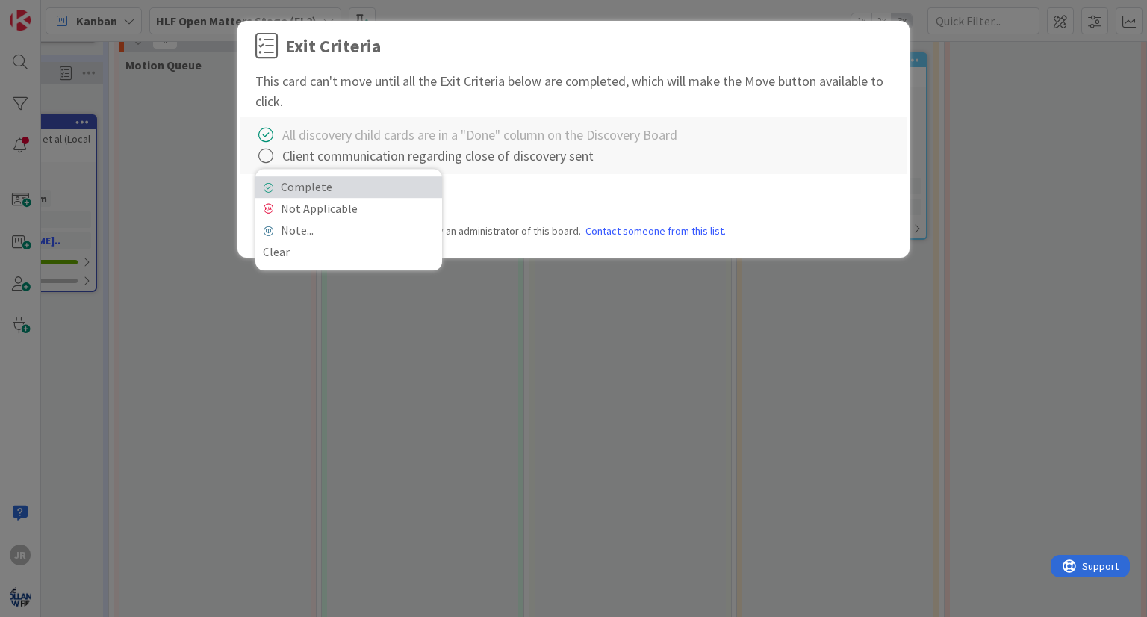
click at [298, 191] on link "Complete" at bounding box center [348, 187] width 187 height 22
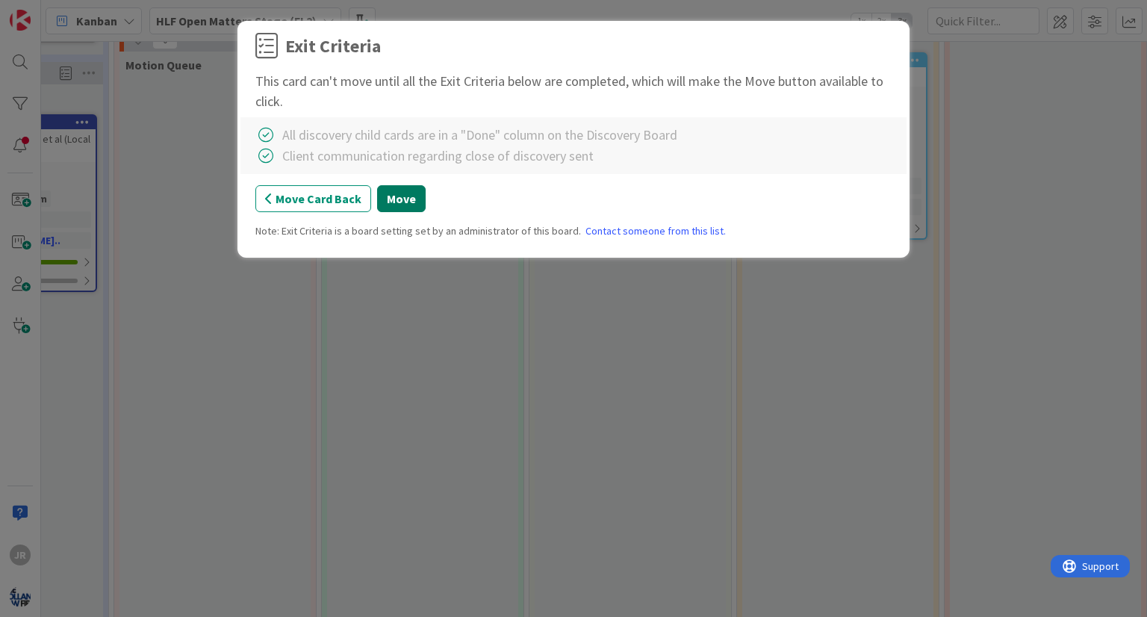
click at [398, 198] on button "Move" at bounding box center [401, 198] width 49 height 27
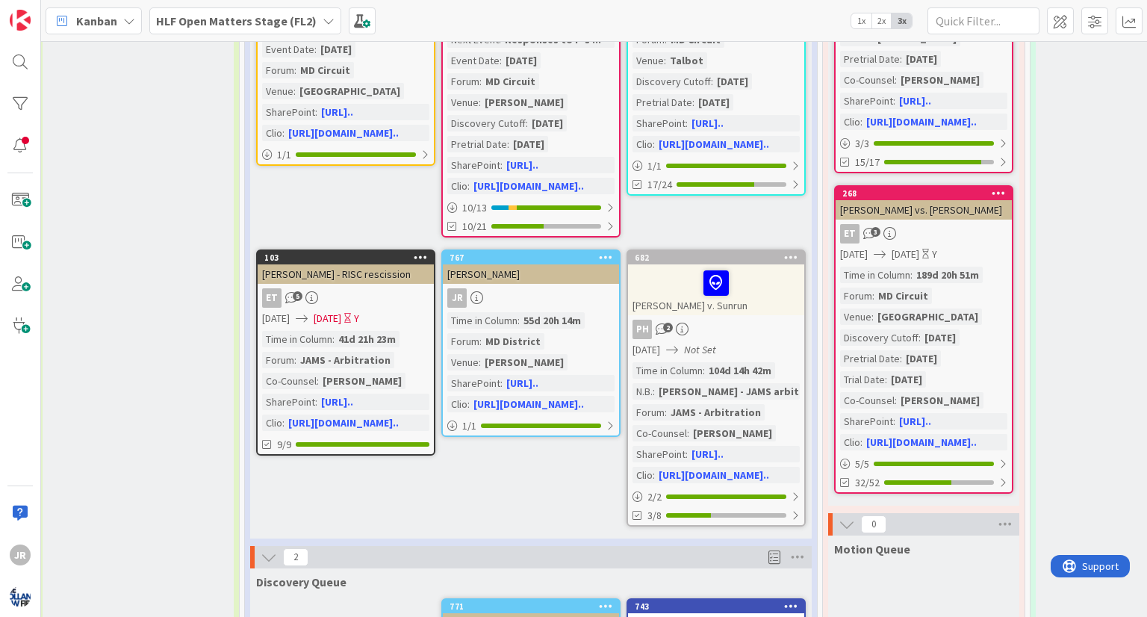
scroll to position [915, 1050]
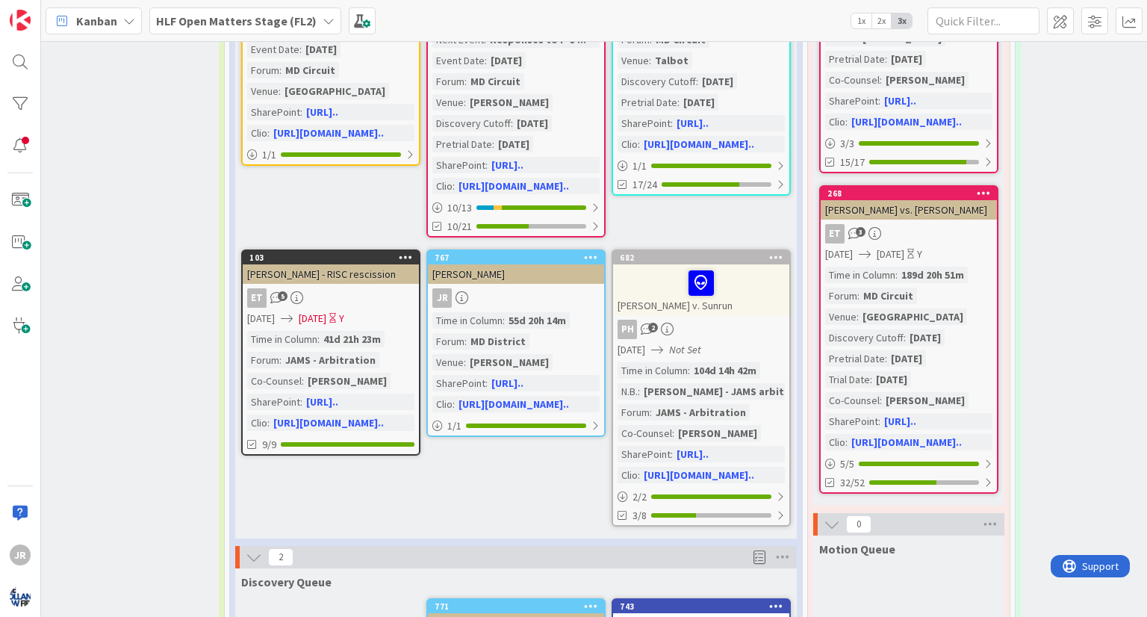
click at [546, 264] on div "[PERSON_NAME]" at bounding box center [516, 273] width 176 height 19
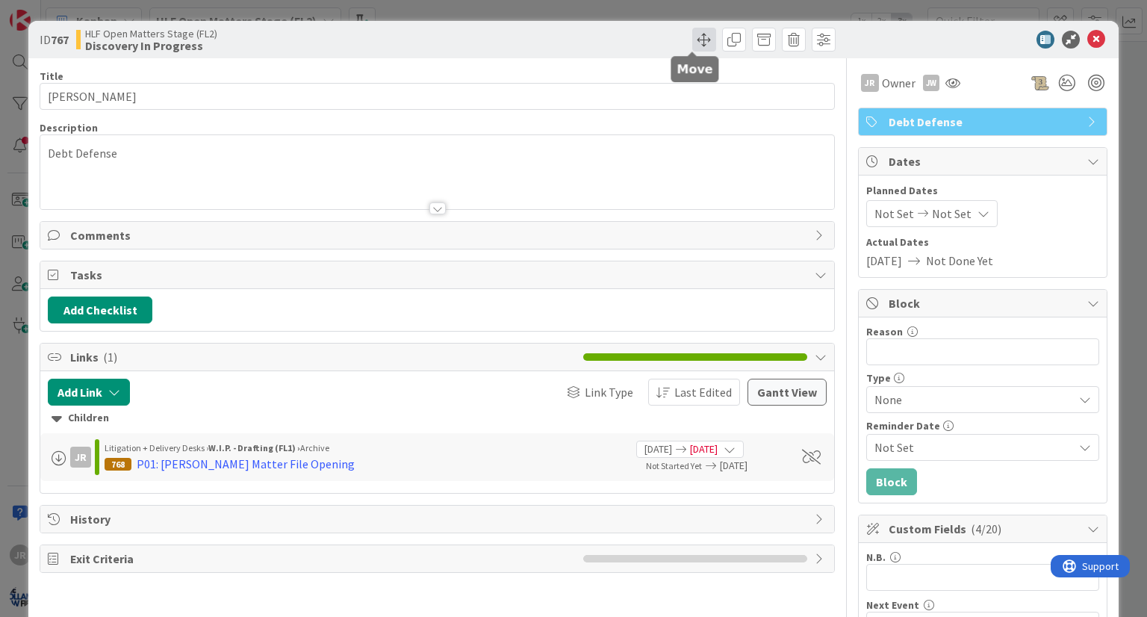
click at [692, 47] on span at bounding box center [704, 40] width 24 height 24
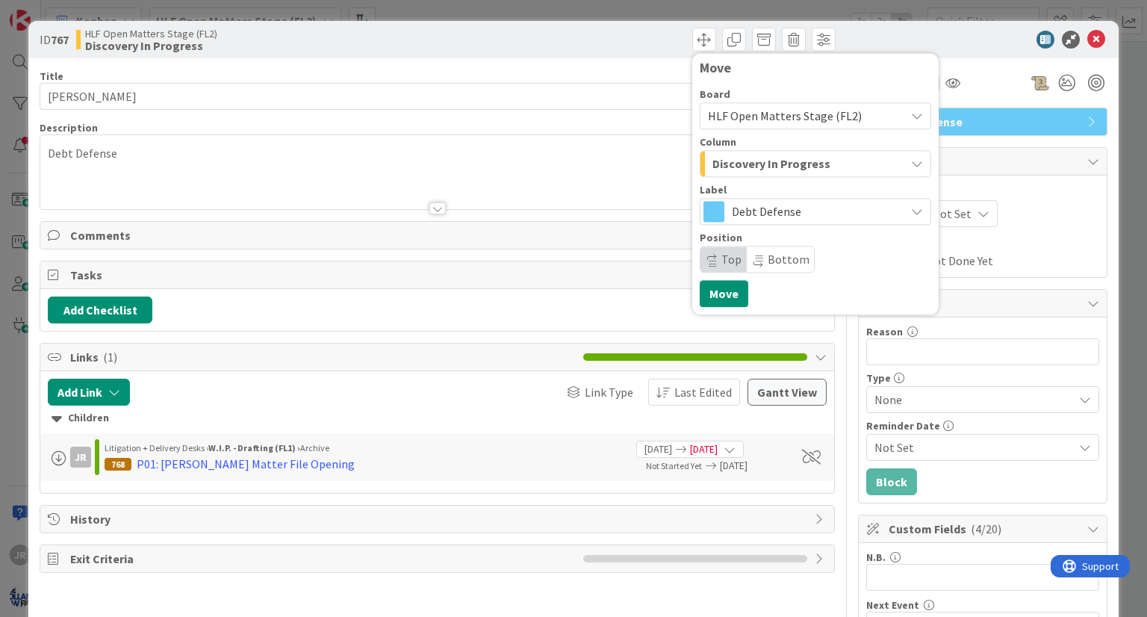
click at [712, 165] on span "Discovery In Progress" at bounding box center [771, 163] width 118 height 19
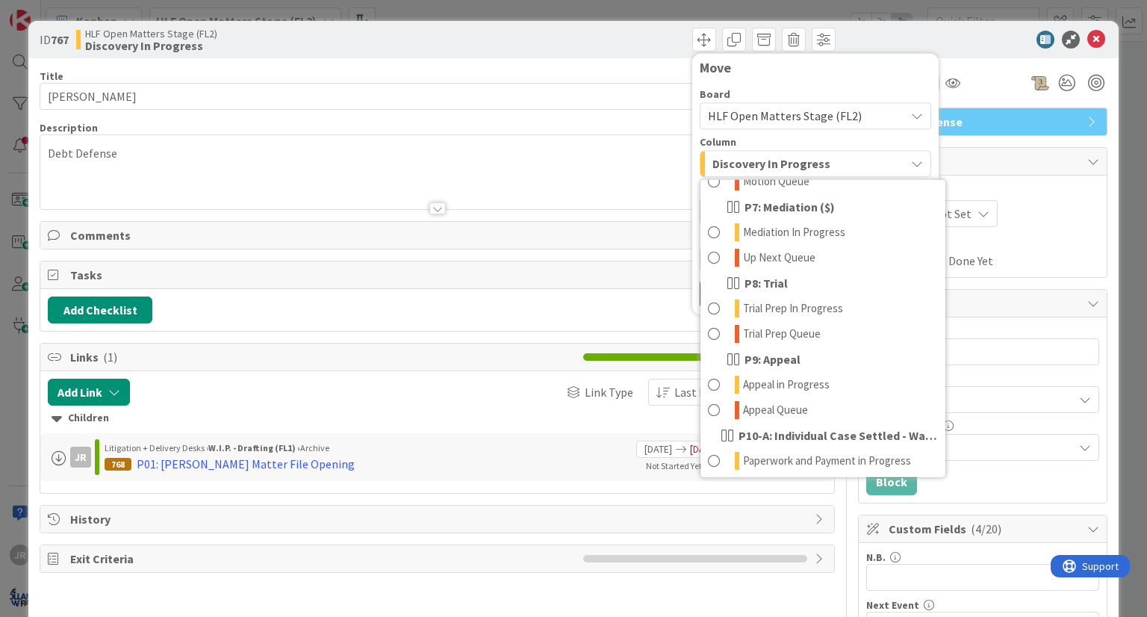
scroll to position [594, 0]
click at [801, 328] on span "Trial Prep Queue" at bounding box center [782, 333] width 78 height 18
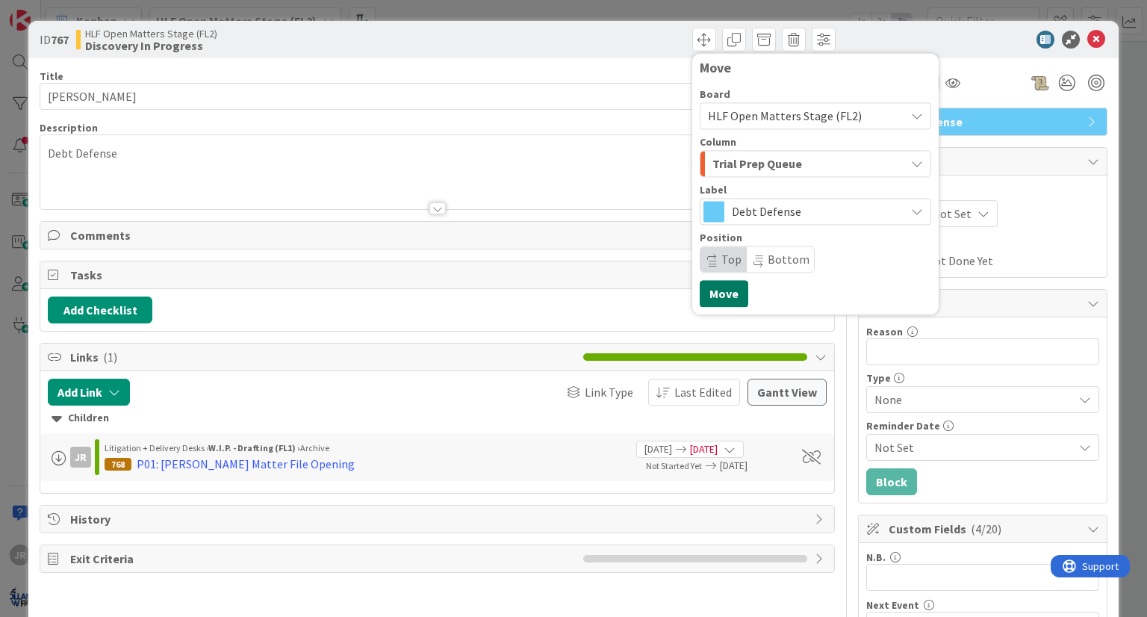
click at [723, 296] on button "Move" at bounding box center [724, 293] width 49 height 27
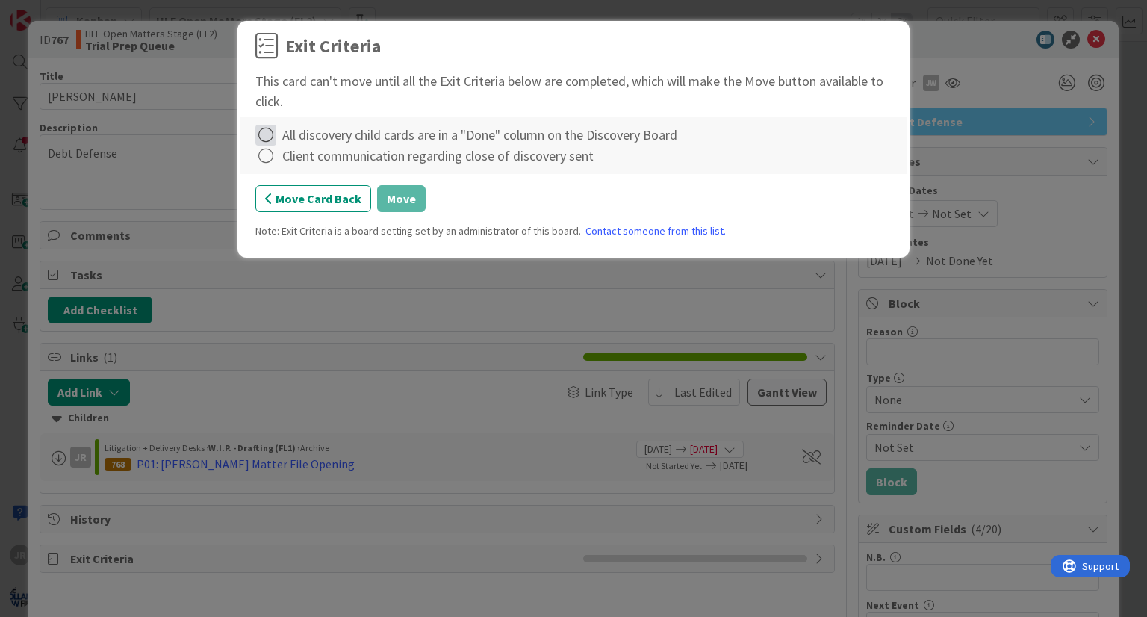
click at [266, 135] on icon at bounding box center [265, 135] width 21 height 21
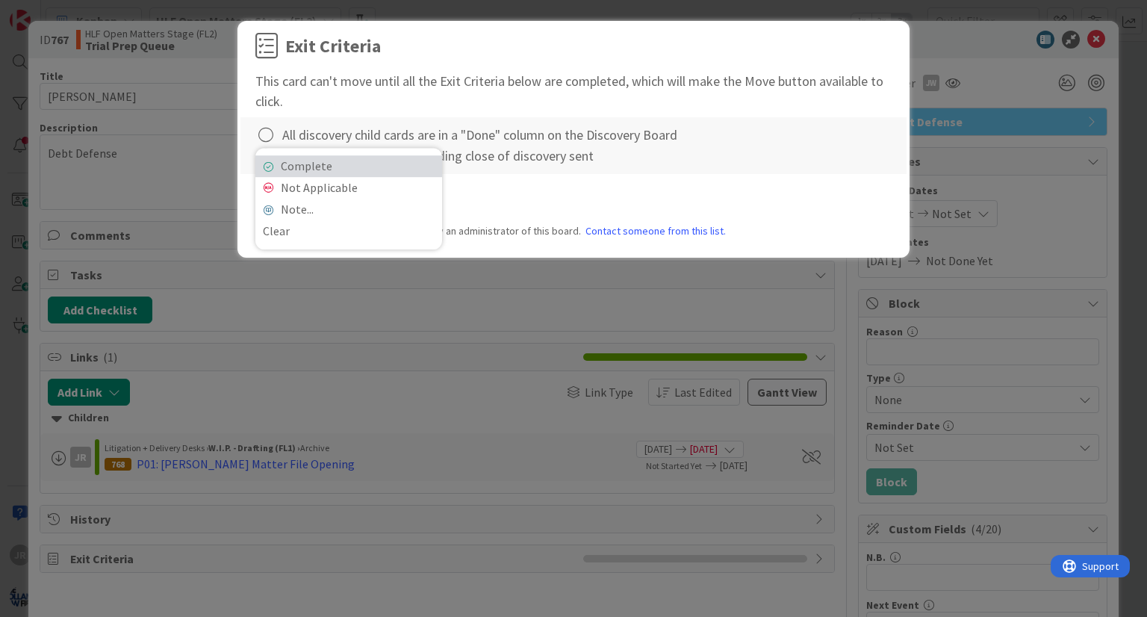
click at [273, 175] on link "Complete" at bounding box center [348, 166] width 187 height 22
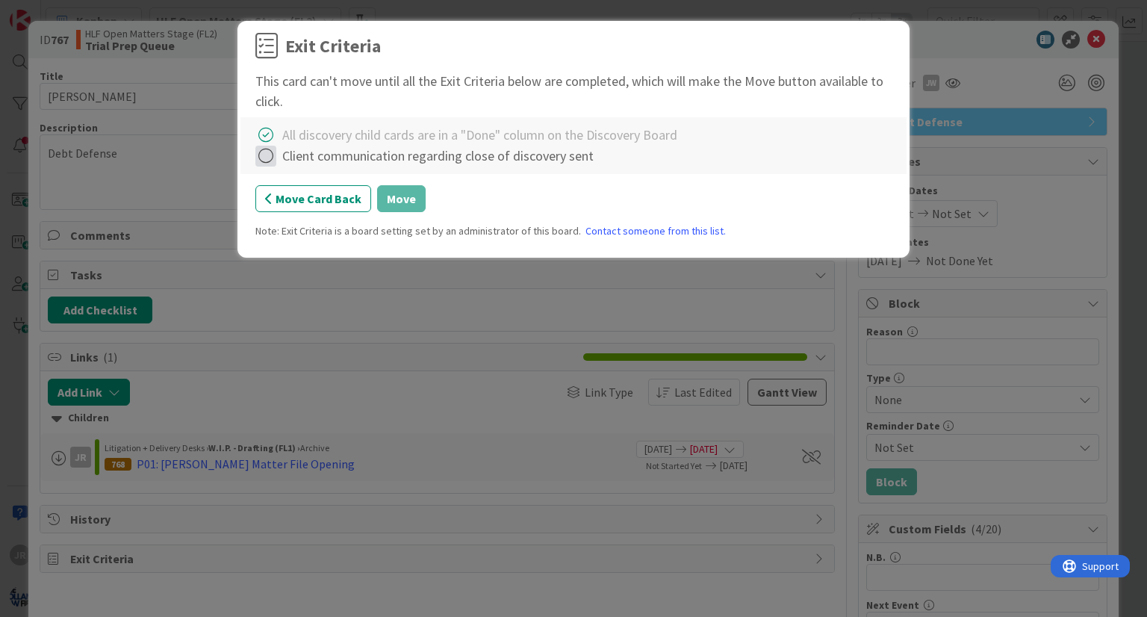
click at [265, 152] on icon at bounding box center [265, 156] width 21 height 21
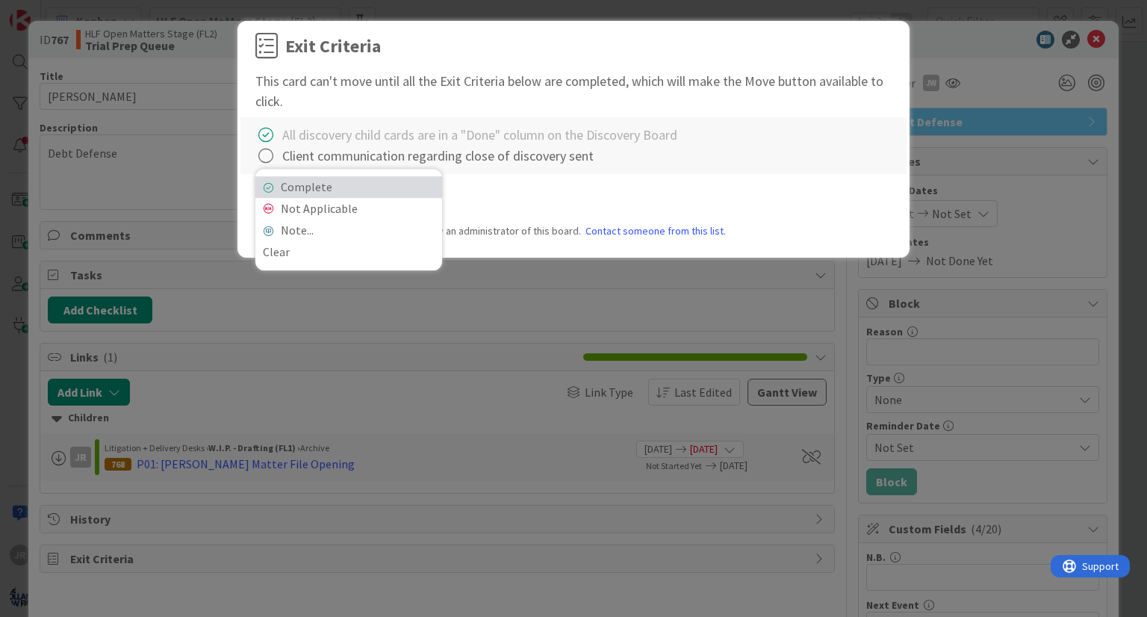
click at [280, 183] on link "Complete" at bounding box center [348, 187] width 187 height 22
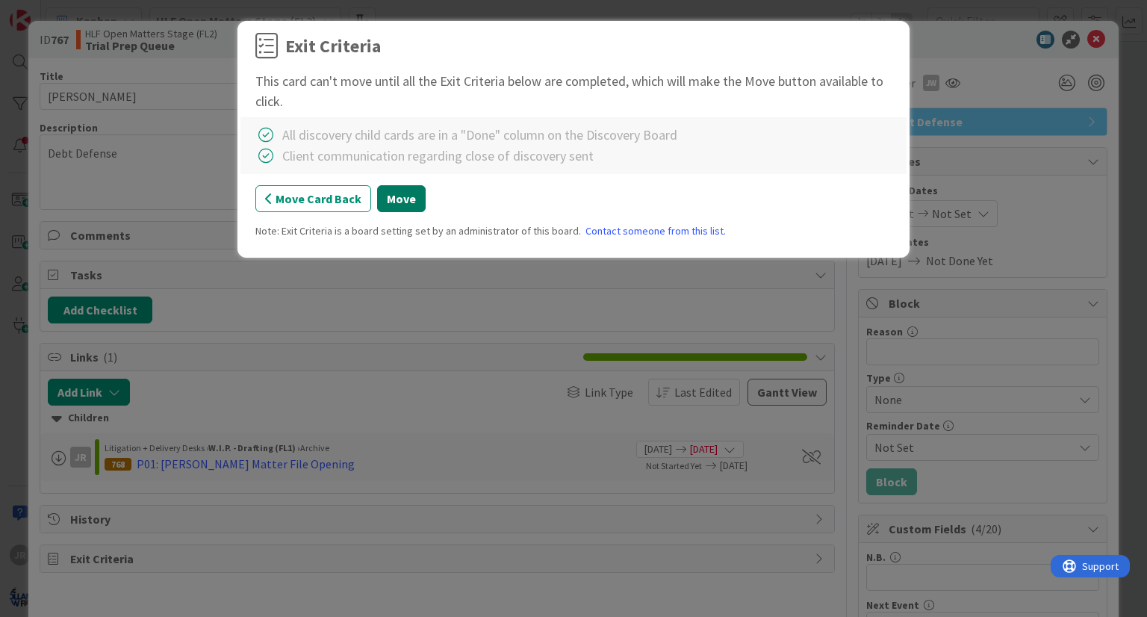
click at [391, 201] on button "Move" at bounding box center [401, 198] width 49 height 27
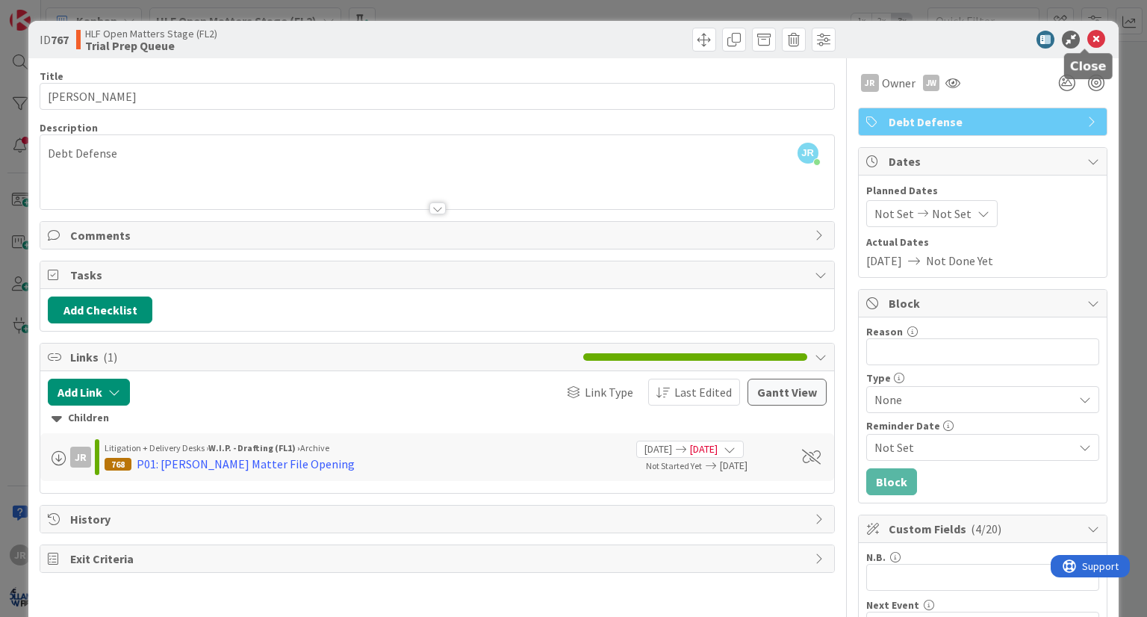
click at [1089, 42] on icon at bounding box center [1096, 40] width 18 height 18
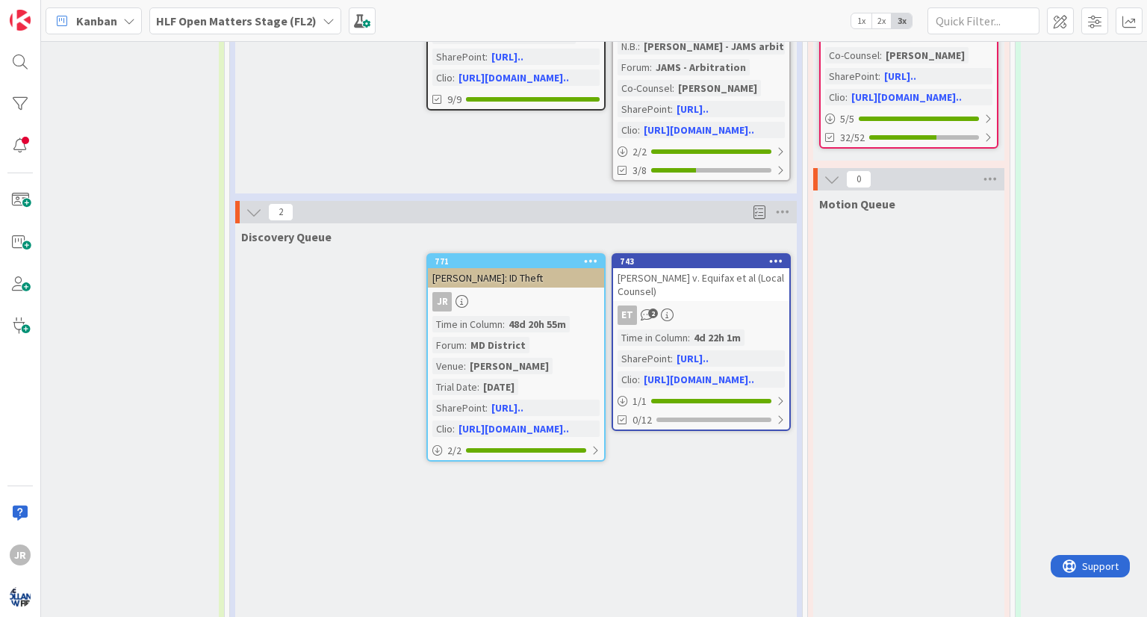
scroll to position [1262, 1050]
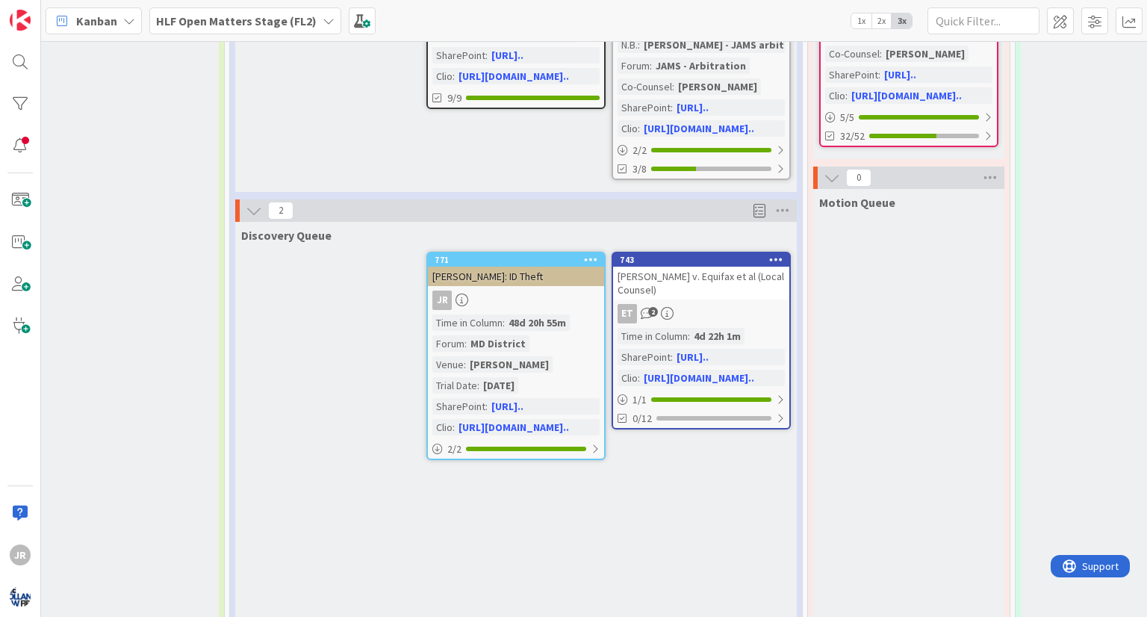
click at [549, 267] on div "[PERSON_NAME]: ID Theft" at bounding box center [516, 276] width 176 height 19
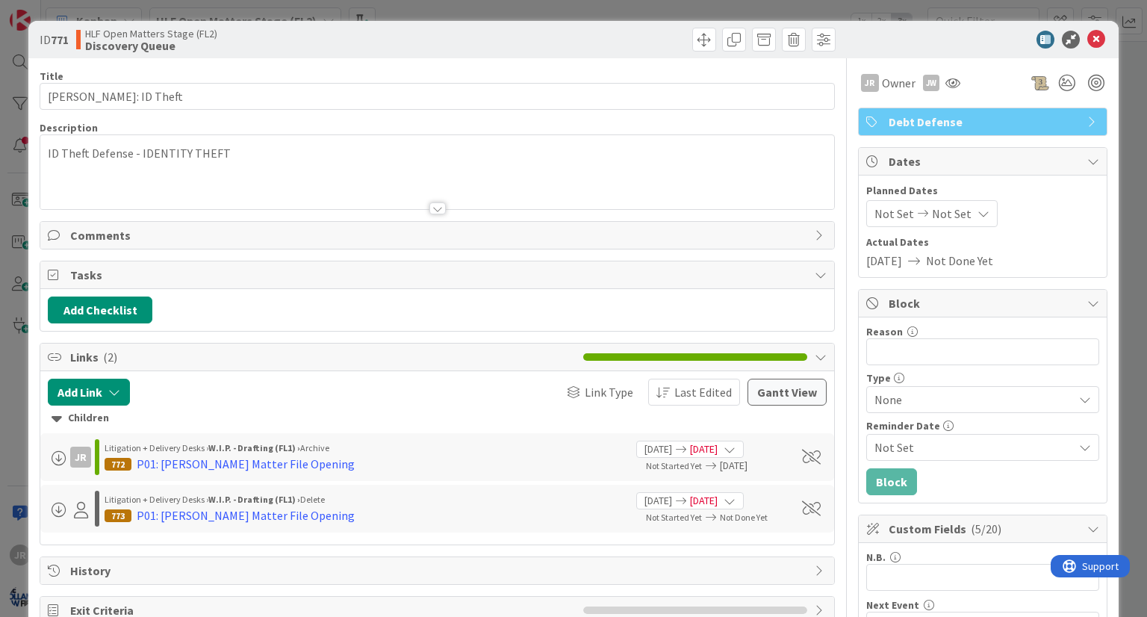
click at [692, 39] on span at bounding box center [704, 40] width 24 height 24
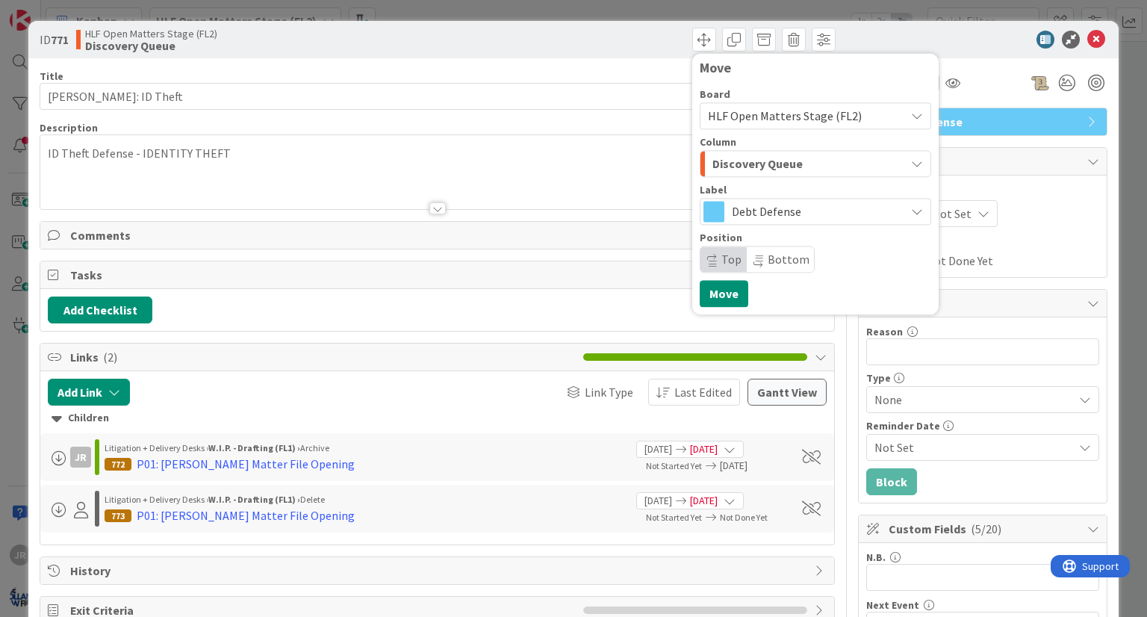
click at [779, 169] on span "Discovery Queue" at bounding box center [757, 163] width 90 height 19
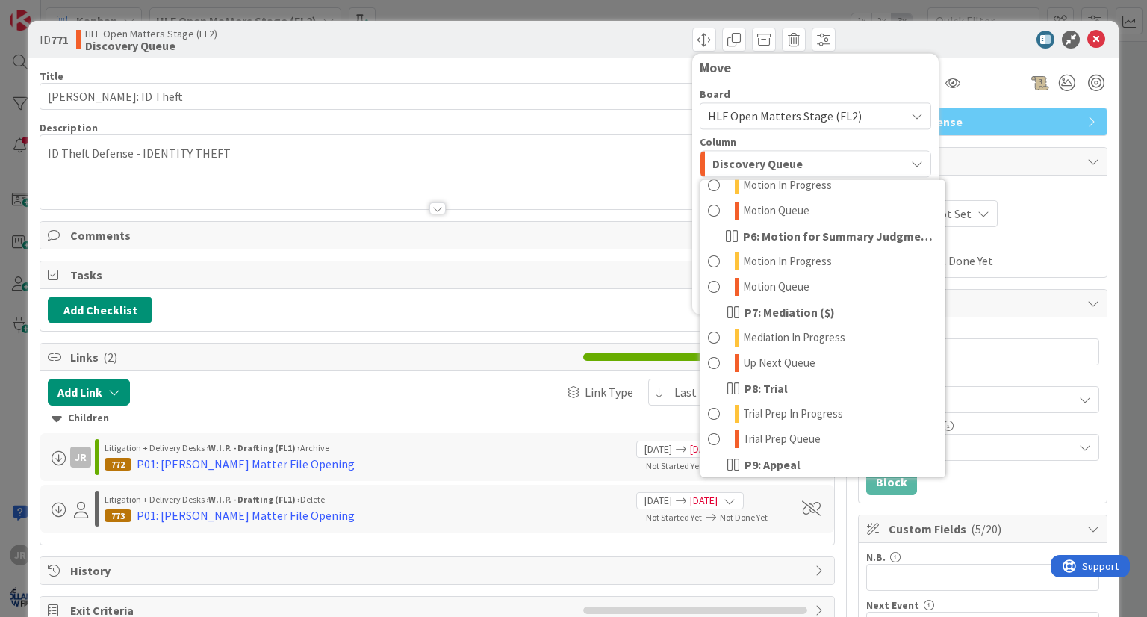
scroll to position [489, 0]
click at [794, 434] on span "Trial Prep Queue" at bounding box center [782, 438] width 78 height 18
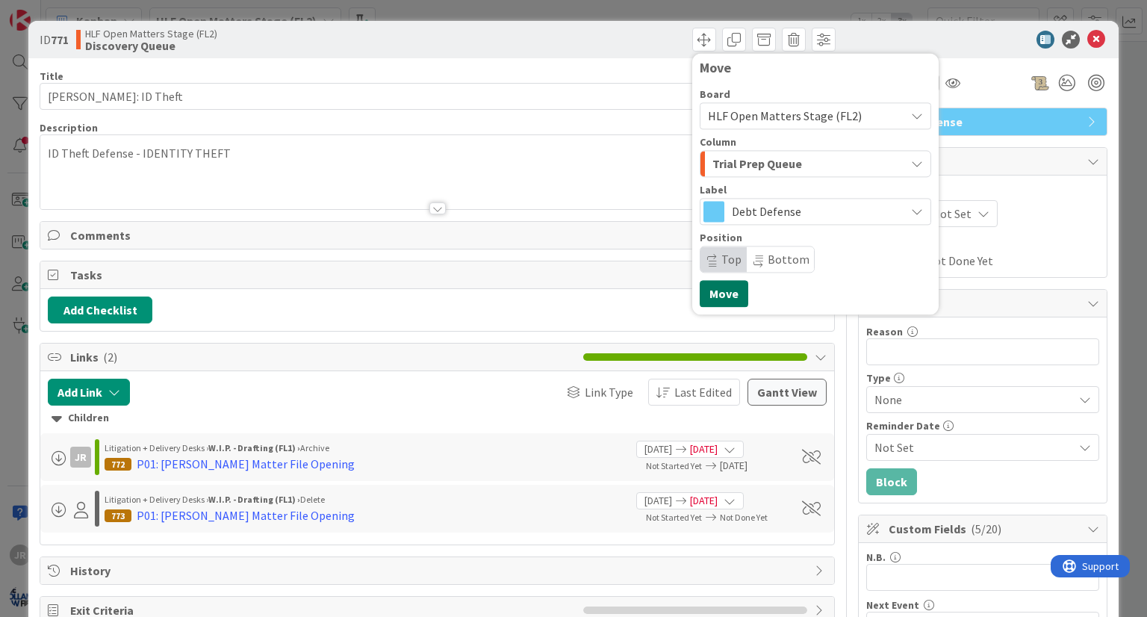
click at [703, 293] on button "Move" at bounding box center [724, 293] width 49 height 27
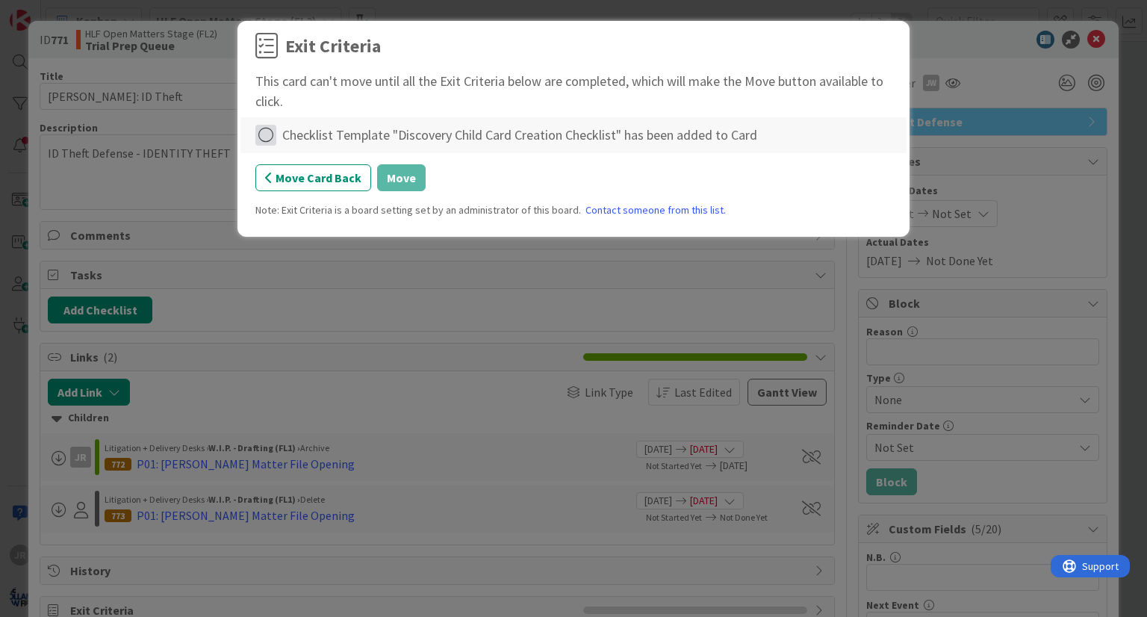
click at [267, 138] on icon at bounding box center [265, 135] width 21 height 21
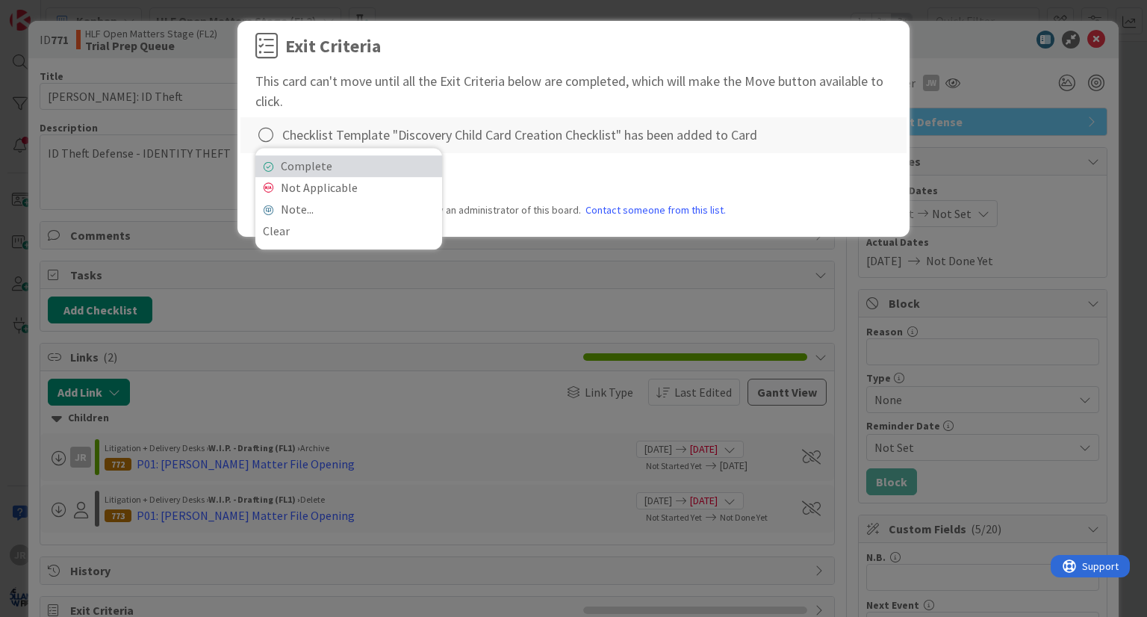
click at [331, 171] on link "Complete" at bounding box center [348, 166] width 187 height 22
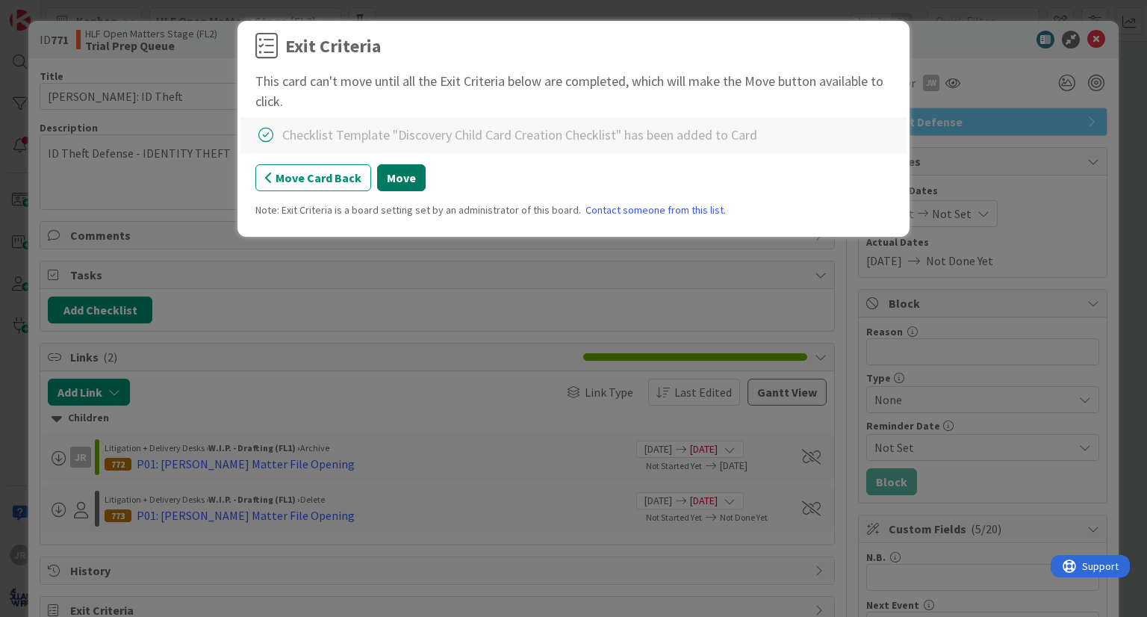
click at [417, 176] on button "Move" at bounding box center [401, 177] width 49 height 27
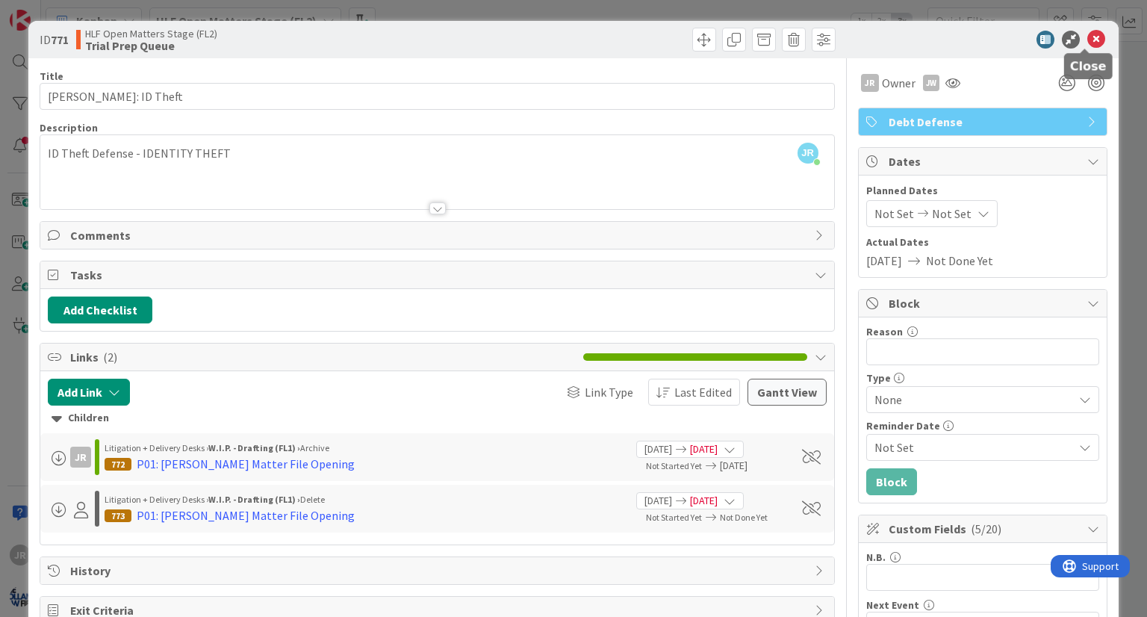
click at [1087, 43] on icon at bounding box center [1096, 40] width 18 height 18
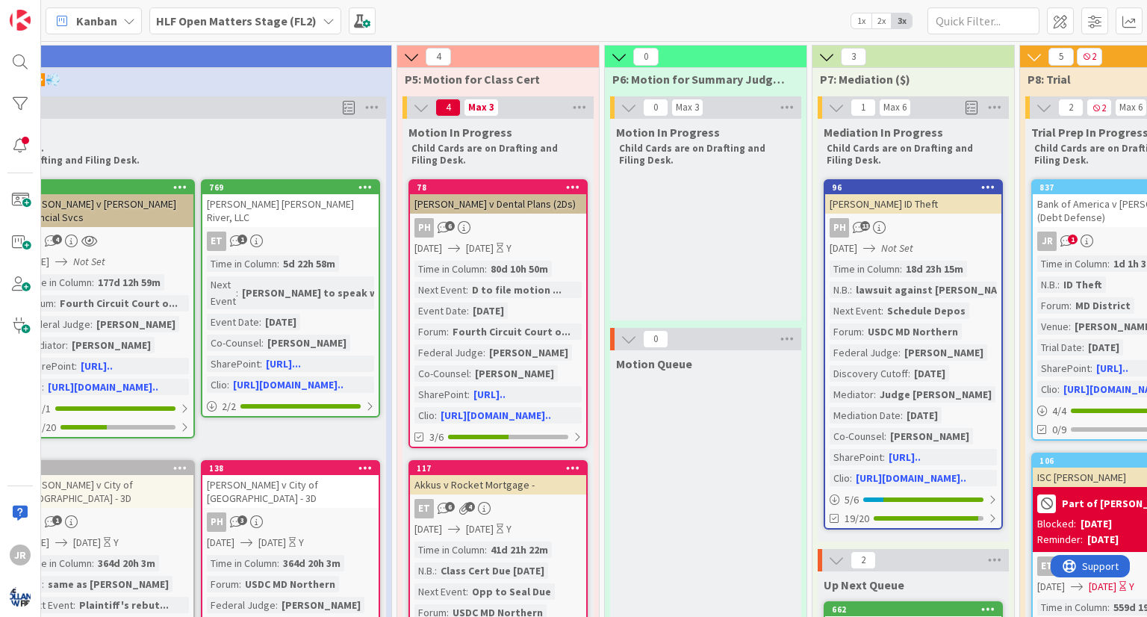
scroll to position [0, 1462]
